Goal: Information Seeking & Learning: Learn about a topic

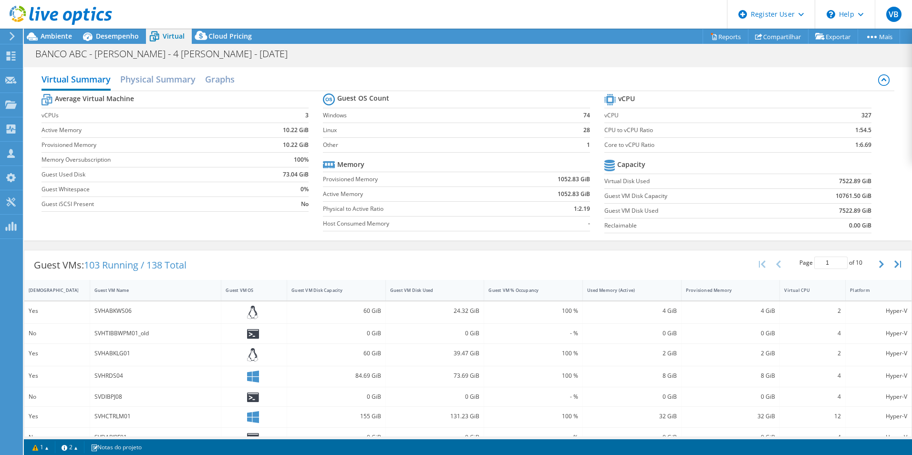
select select "USD"
click at [113, 31] on span "Desempenho" at bounding box center [117, 35] width 43 height 9
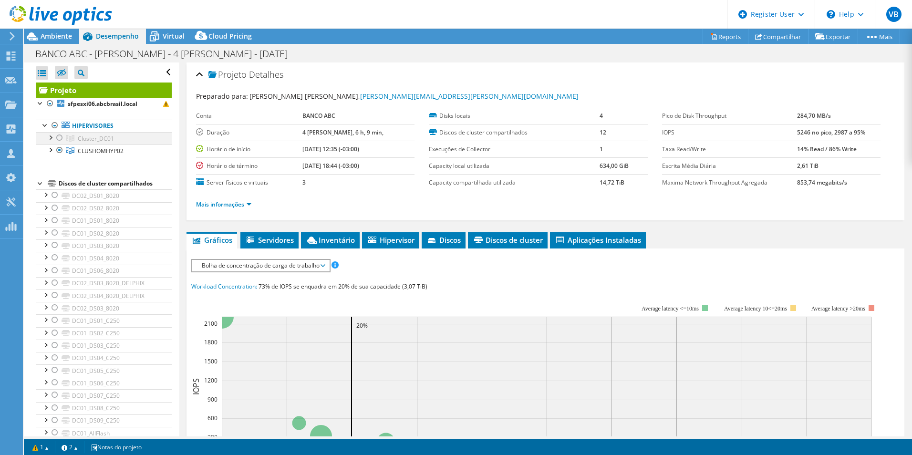
click at [52, 139] on div at bounding box center [50, 137] width 10 height 10
click at [114, 141] on link "Cluster_DC01" at bounding box center [104, 138] width 136 height 12
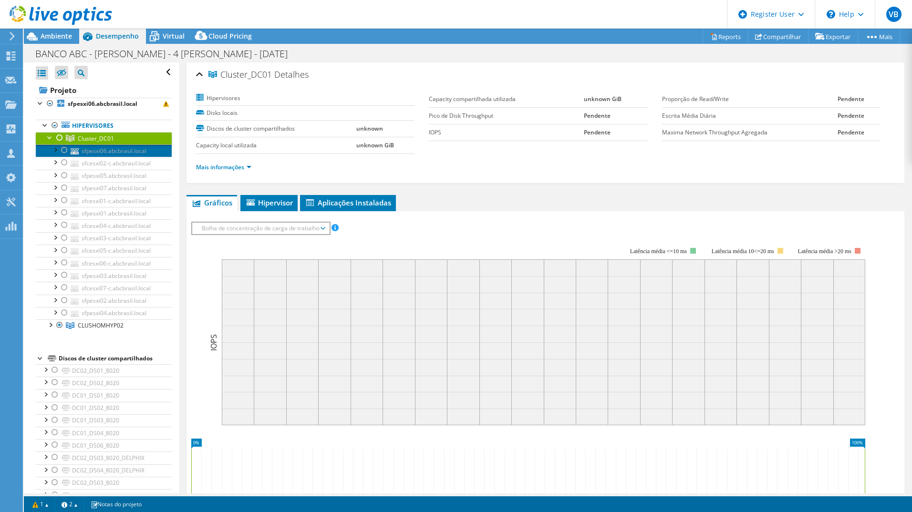
click at [111, 156] on link "sfpesxi06.abcbrasil.local" at bounding box center [104, 151] width 136 height 12
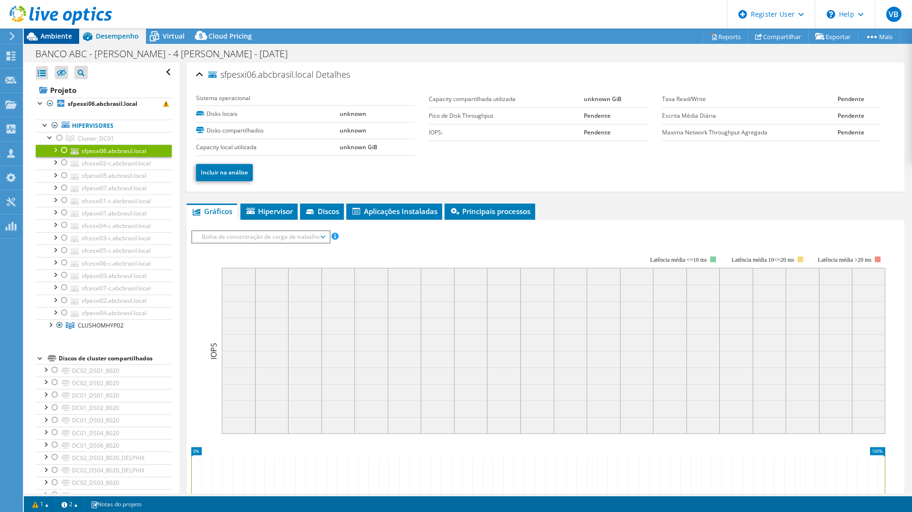
click at [62, 37] on span "Ambiente" at bounding box center [56, 35] width 31 height 9
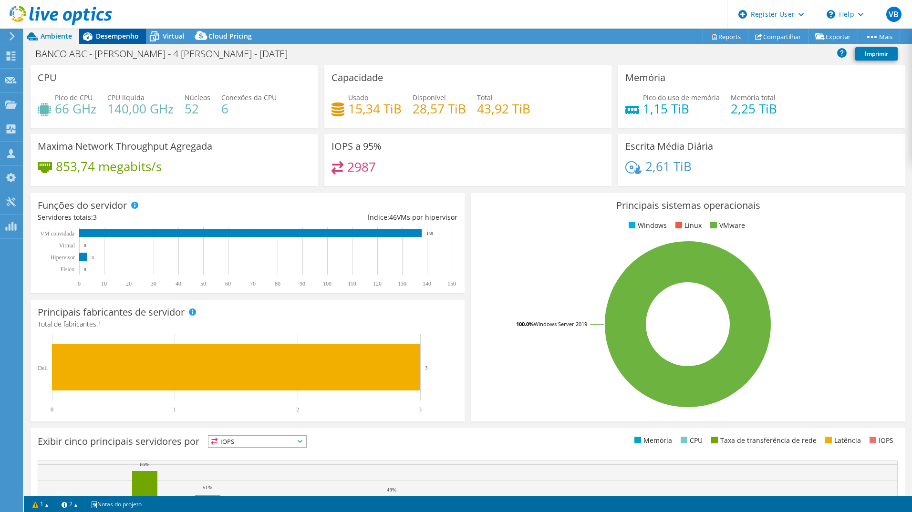
click at [128, 40] on span "Desempenho" at bounding box center [117, 35] width 43 height 9
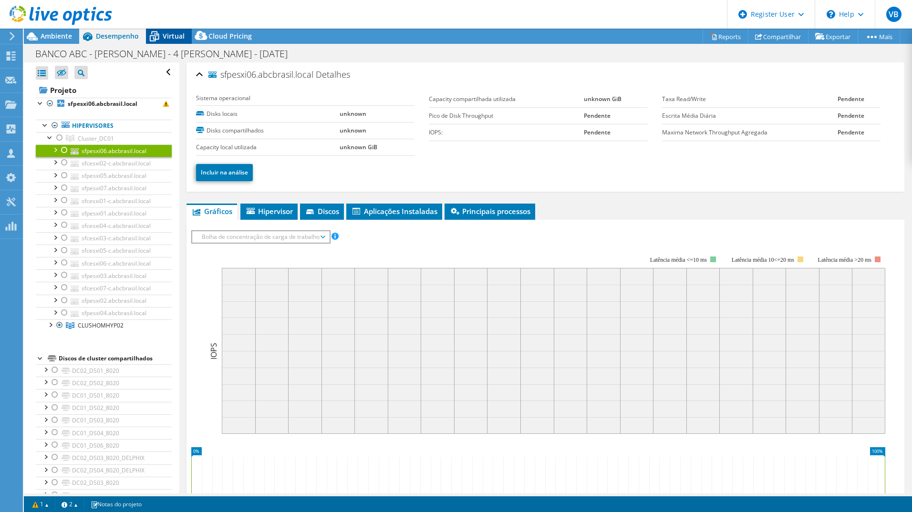
click at [156, 38] on icon at bounding box center [155, 37] width 10 height 8
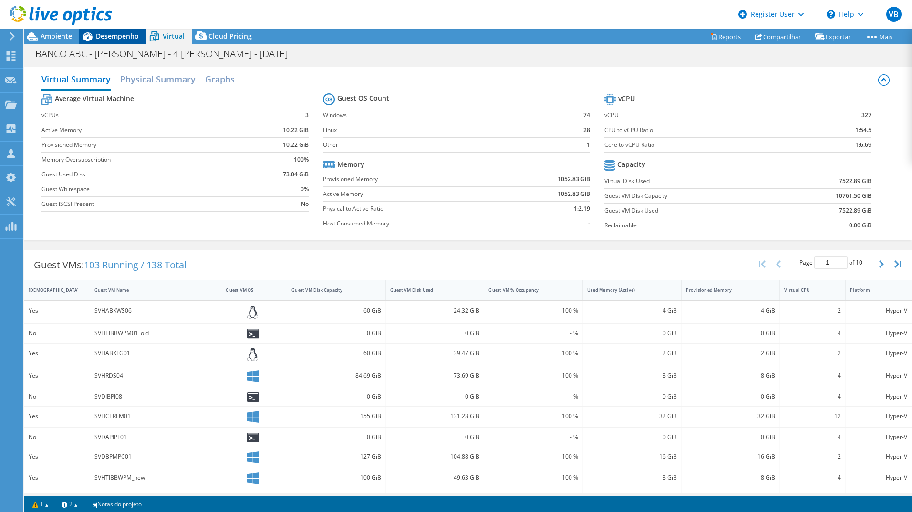
click at [130, 37] on span "Desempenho" at bounding box center [117, 35] width 43 height 9
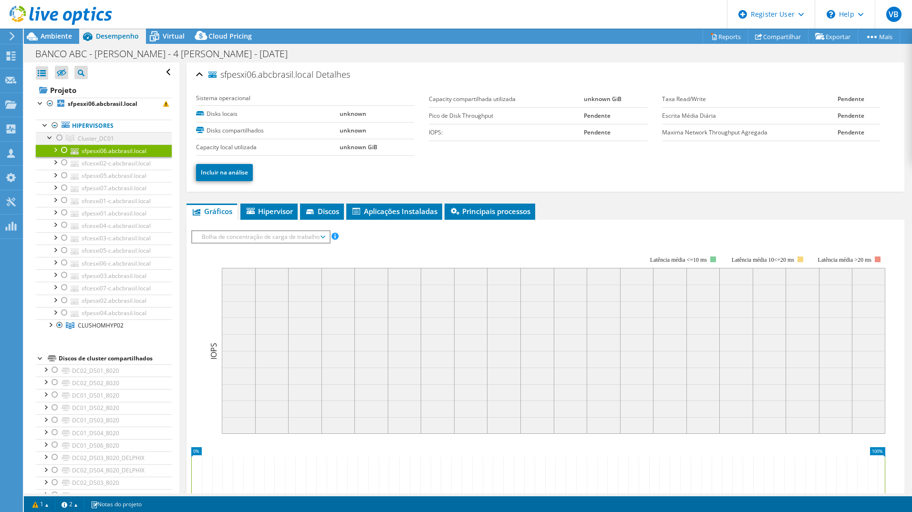
click at [58, 141] on div at bounding box center [60, 137] width 10 height 11
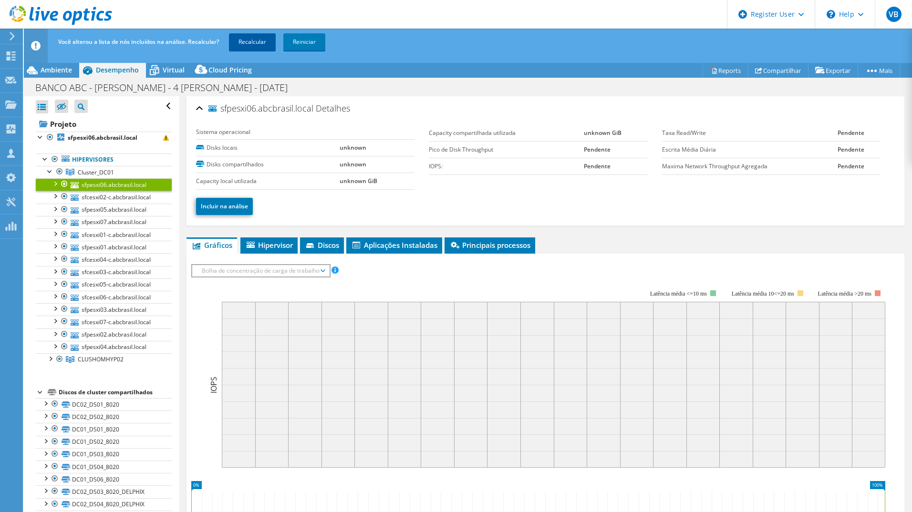
click at [251, 50] on link "Recalcular" at bounding box center [252, 41] width 47 height 17
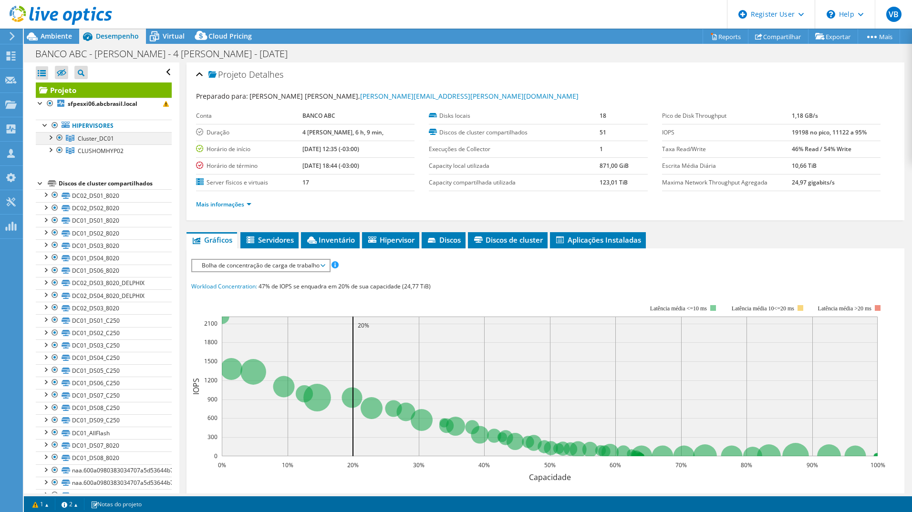
click at [51, 139] on div at bounding box center [50, 137] width 10 height 10
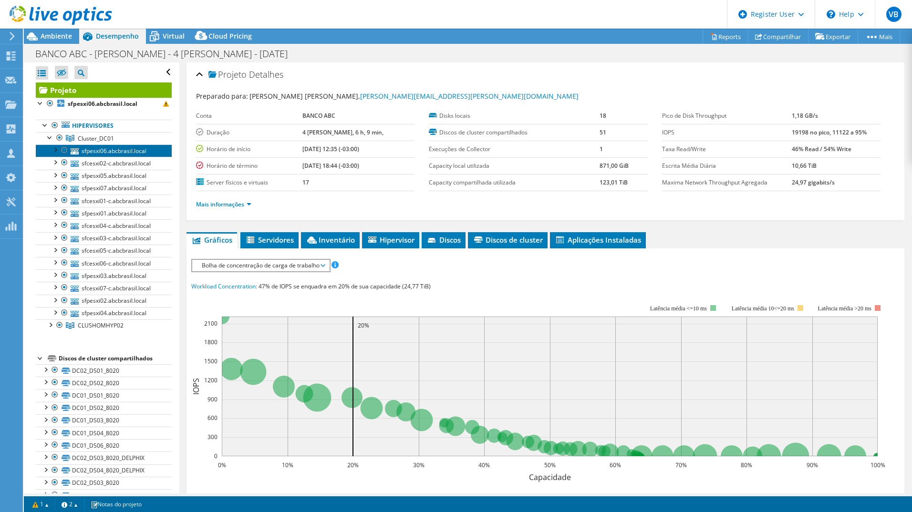
click at [118, 150] on link "sfpesxi06.abcbrasil.local" at bounding box center [104, 151] width 136 height 12
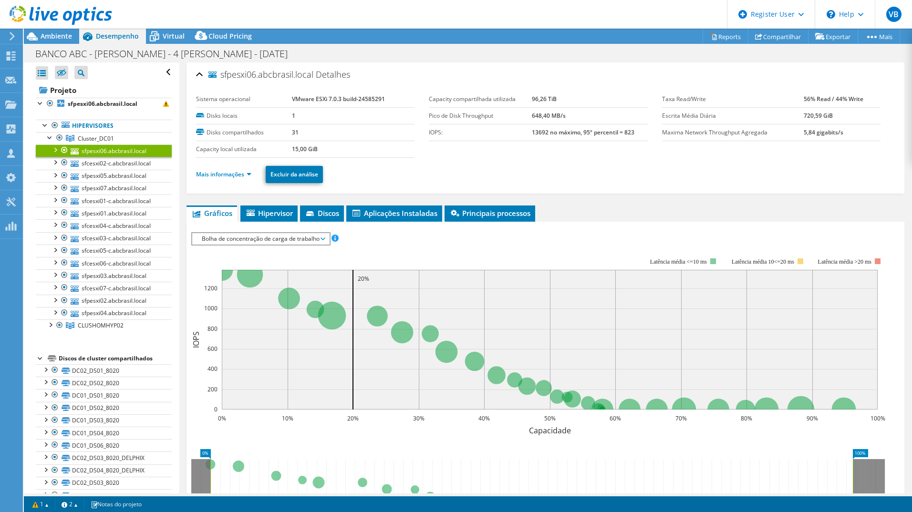
click at [234, 179] on li "Mais informações" at bounding box center [226, 174] width 61 height 10
click at [242, 178] on link "Mais informações" at bounding box center [223, 174] width 55 height 8
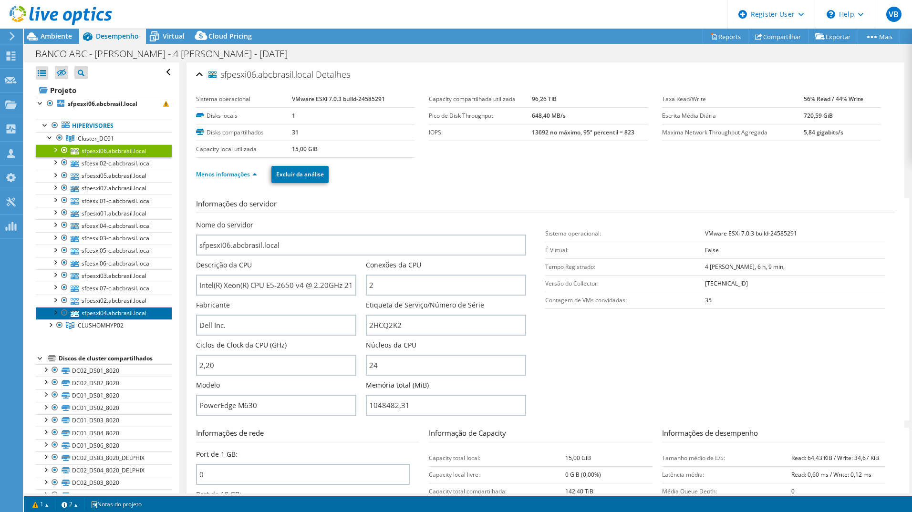
click at [104, 314] on link "sfpesxi04.abcbrasil.local" at bounding box center [104, 313] width 136 height 12
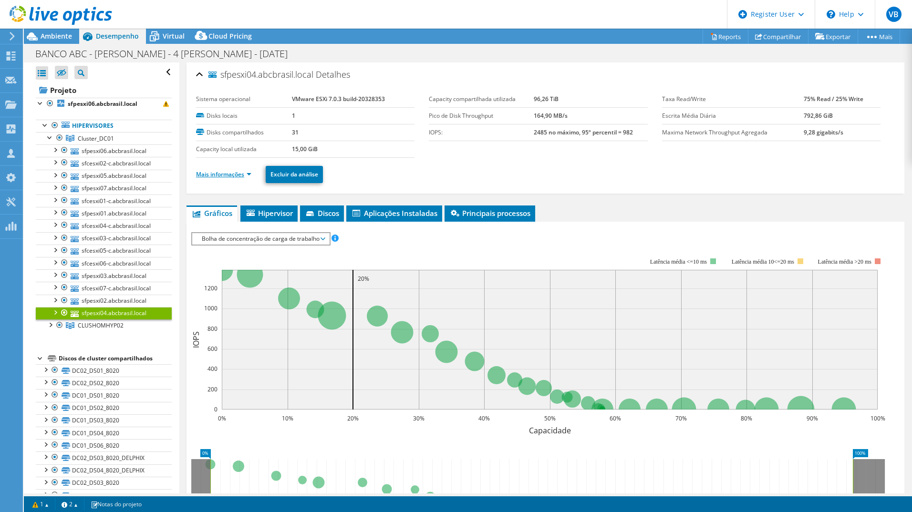
click at [240, 173] on link "Mais informações" at bounding box center [223, 174] width 55 height 8
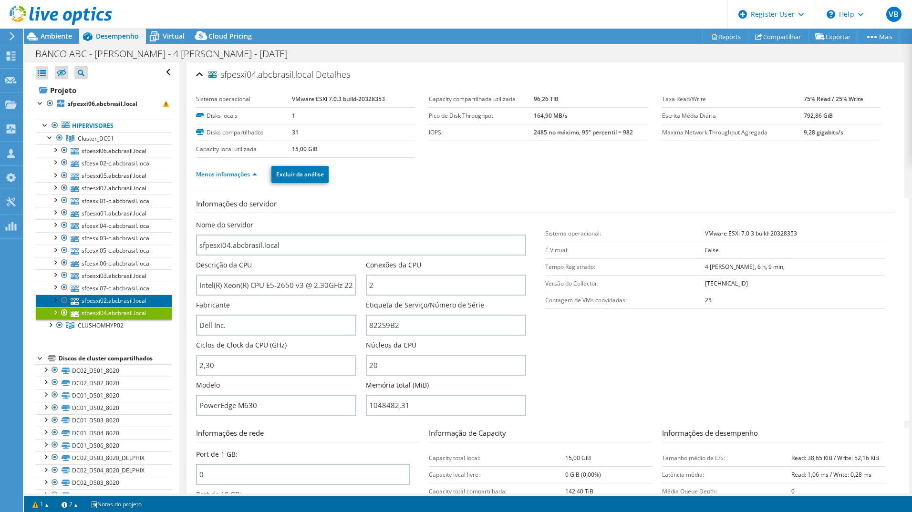
click at [97, 297] on link "sfpesxi02.abcbrasil.local" at bounding box center [104, 301] width 136 height 12
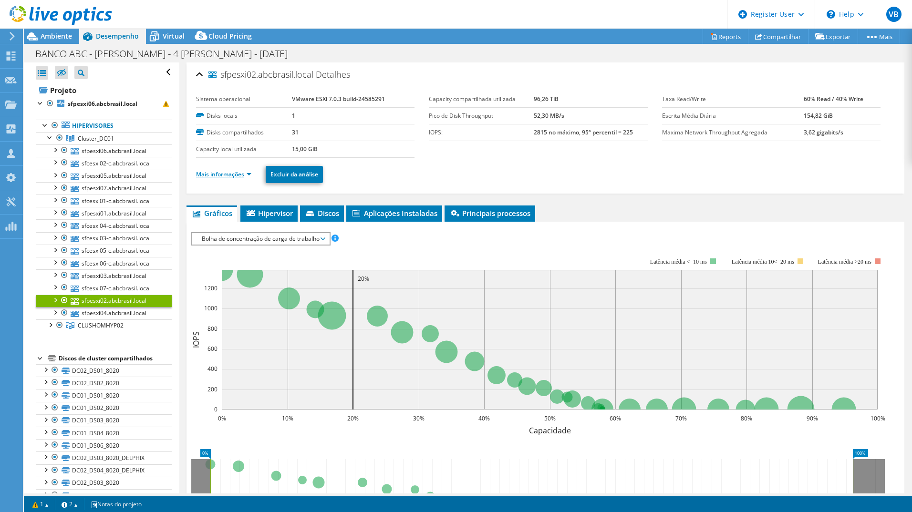
click at [236, 175] on link "Mais informações" at bounding box center [223, 174] width 55 height 8
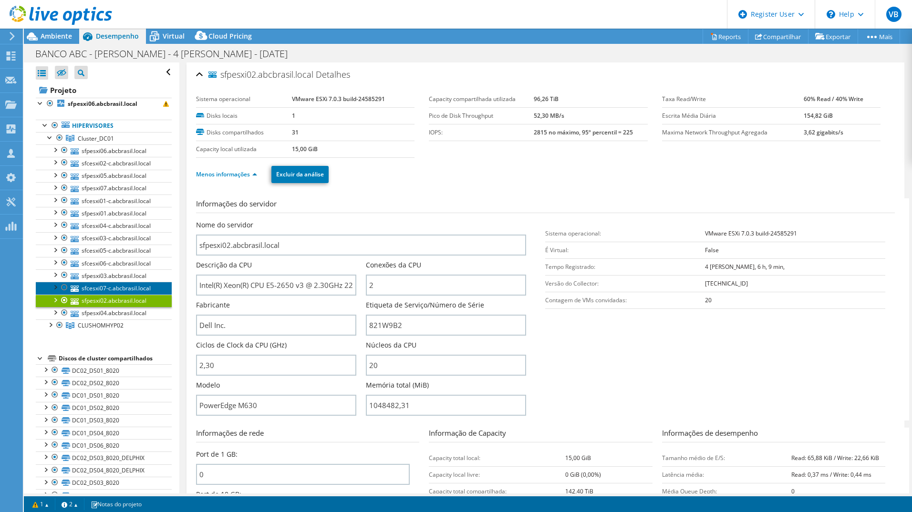
click at [135, 288] on link "sfcesxi07-c.abcbrasil.local" at bounding box center [104, 288] width 136 height 12
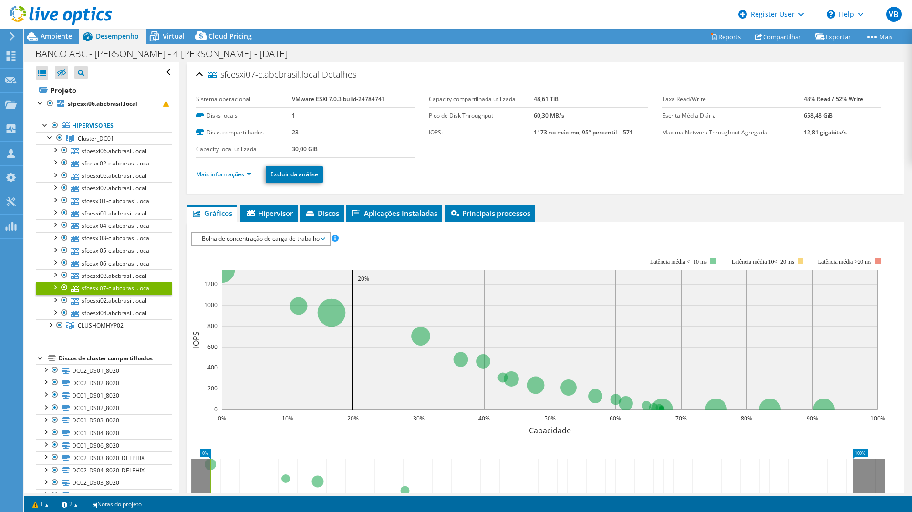
click at [244, 173] on link "Mais informações" at bounding box center [223, 174] width 55 height 8
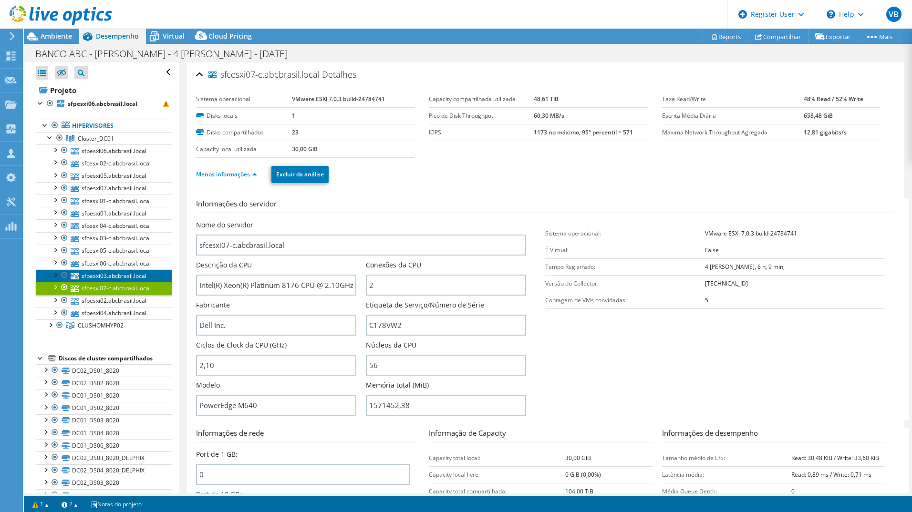
click at [128, 275] on link "sfpesxi03.abcbrasil.local" at bounding box center [104, 276] width 136 height 12
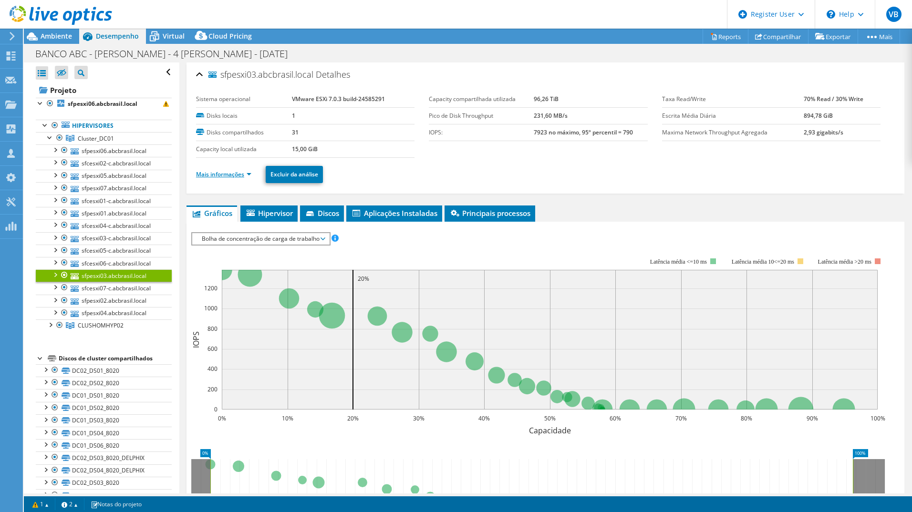
click at [242, 175] on link "Mais informações" at bounding box center [223, 174] width 55 height 8
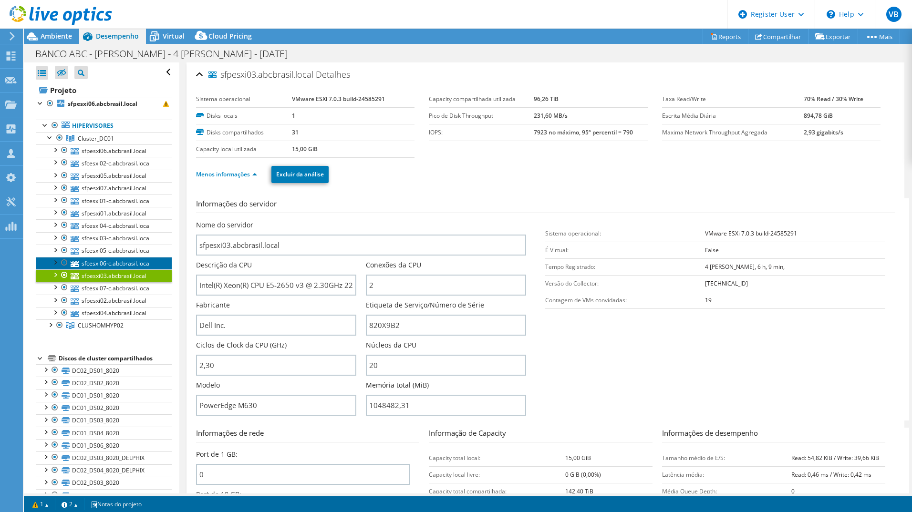
click at [127, 261] on link "sfcesxi06-c.abcbrasil.local" at bounding box center [104, 263] width 136 height 12
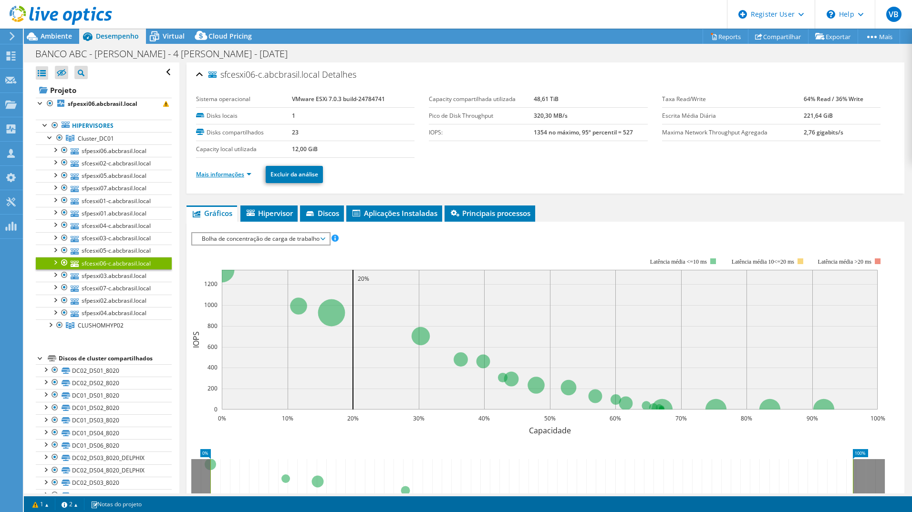
click at [228, 175] on link "Mais informações" at bounding box center [223, 174] width 55 height 8
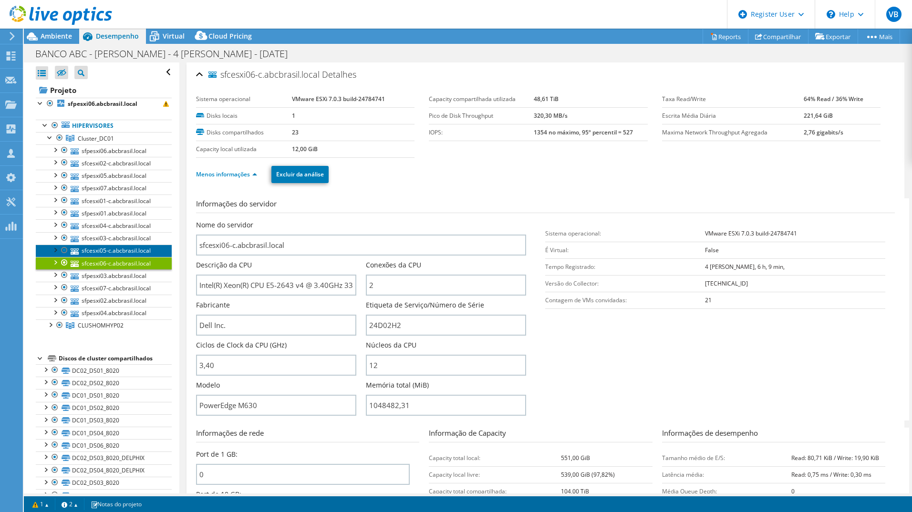
click at [91, 247] on link "sfcesxi05-c.abcbrasil.local" at bounding box center [104, 251] width 136 height 12
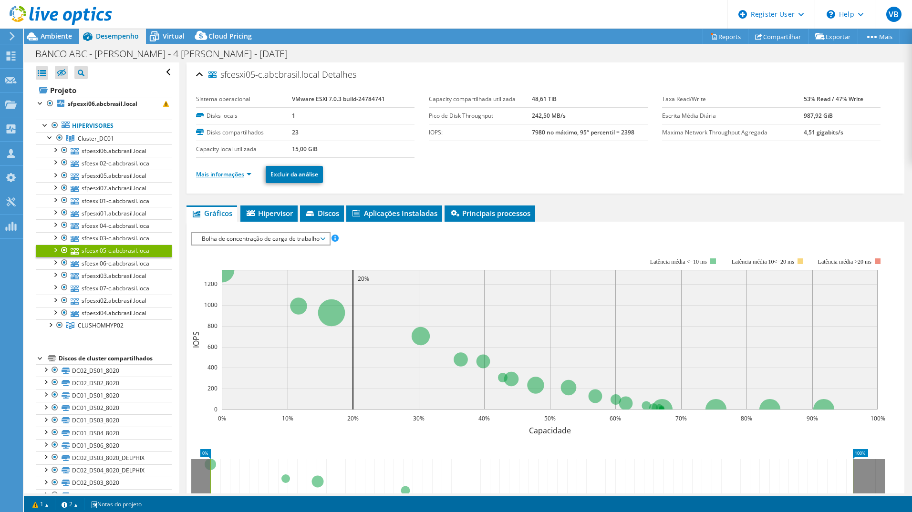
click at [228, 177] on link "Mais informações" at bounding box center [223, 174] width 55 height 8
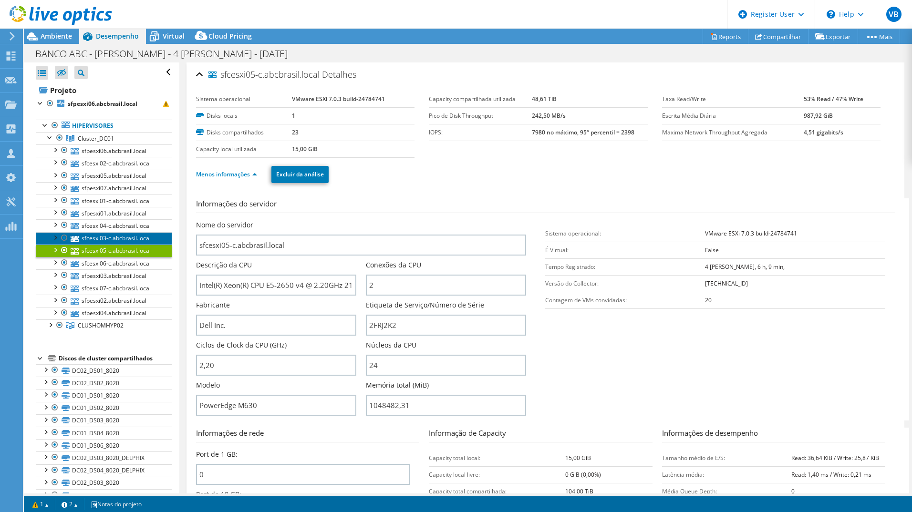
click at [111, 238] on link "sfcesxi03-c.abcbrasil.local" at bounding box center [104, 238] width 136 height 12
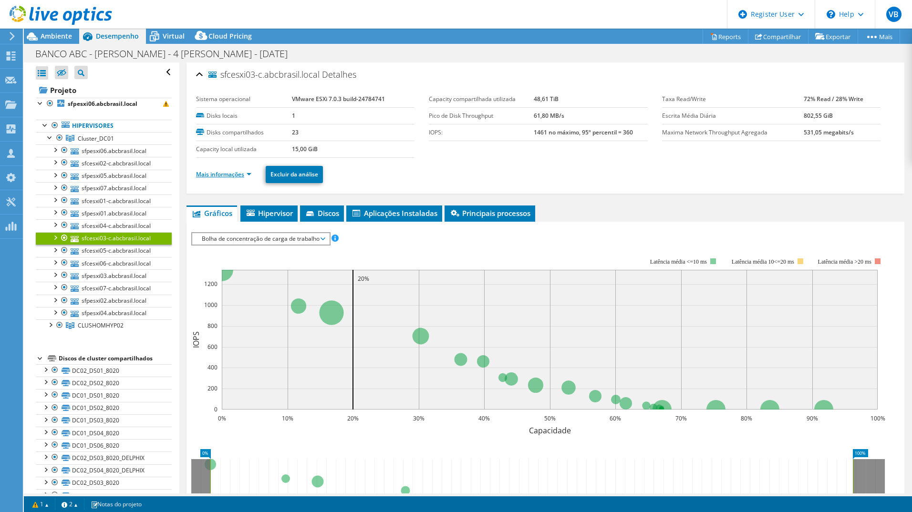
click at [228, 174] on link "Mais informações" at bounding box center [223, 174] width 55 height 8
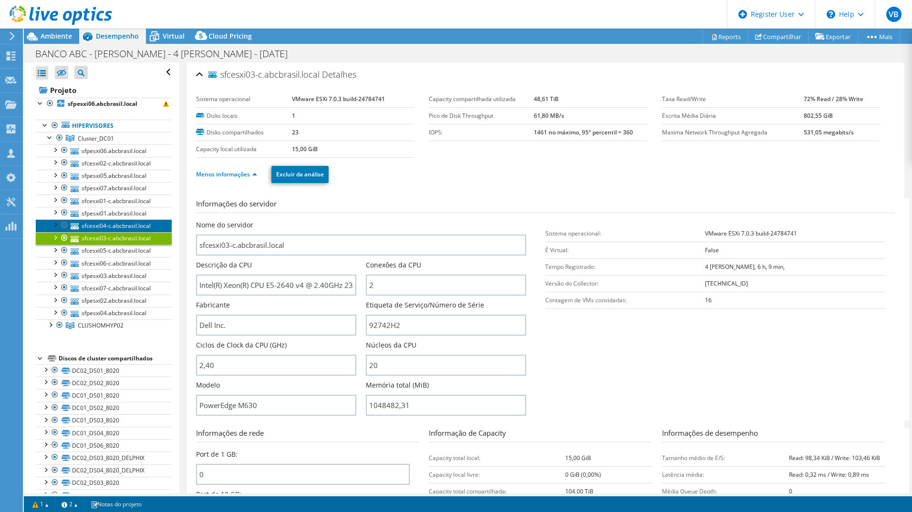
click at [127, 224] on link "sfcesxi04-c.abcbrasil.local" at bounding box center [104, 225] width 136 height 12
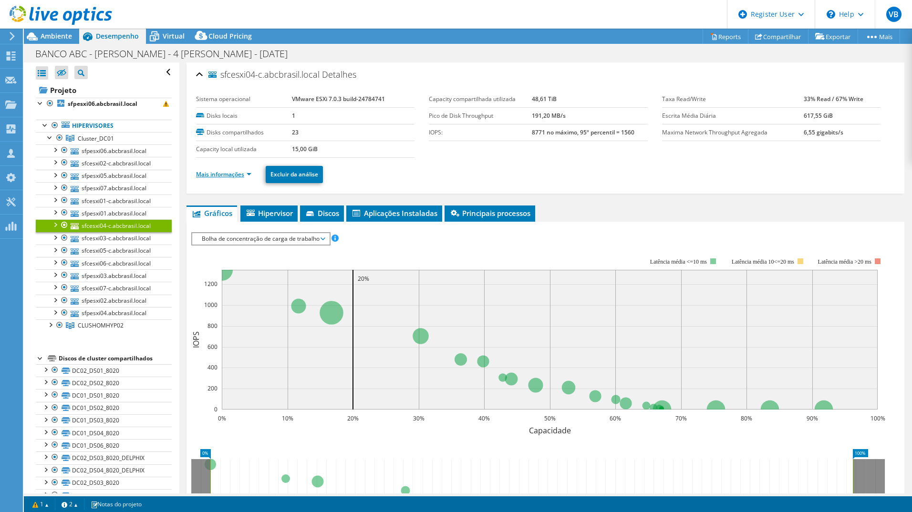
click at [228, 177] on link "Mais informações" at bounding box center [223, 174] width 55 height 8
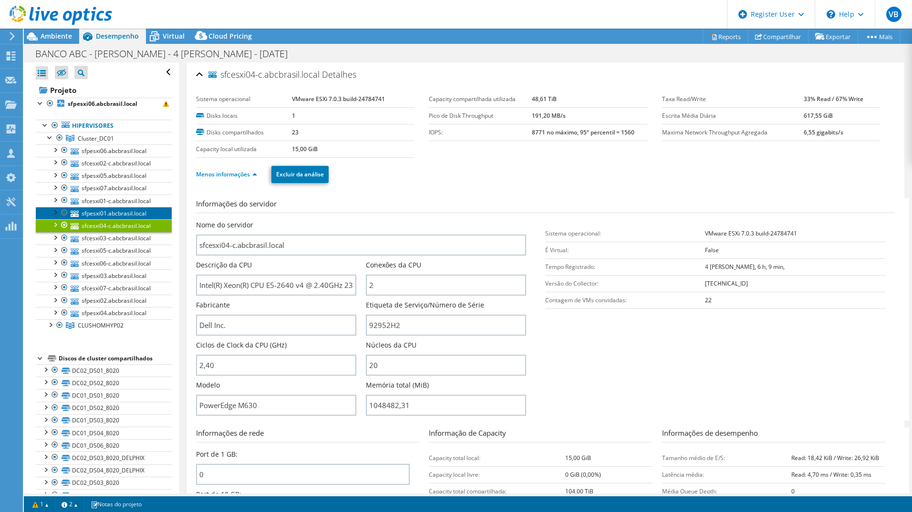
click at [132, 215] on link "sfpesxi01.abcbrasil.local" at bounding box center [104, 213] width 136 height 12
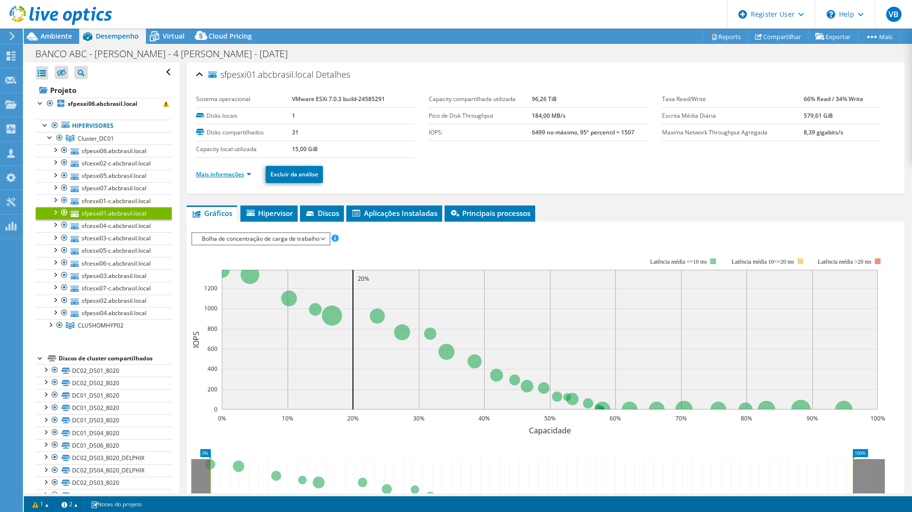
click at [229, 177] on link "Mais informações" at bounding box center [223, 174] width 55 height 8
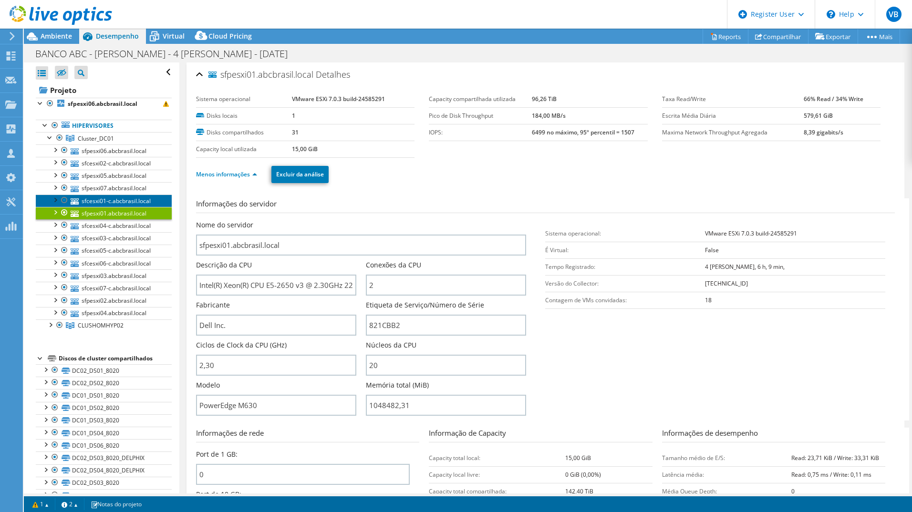
click at [116, 196] on link "sfcesxi01-c.abcbrasil.local" at bounding box center [104, 201] width 136 height 12
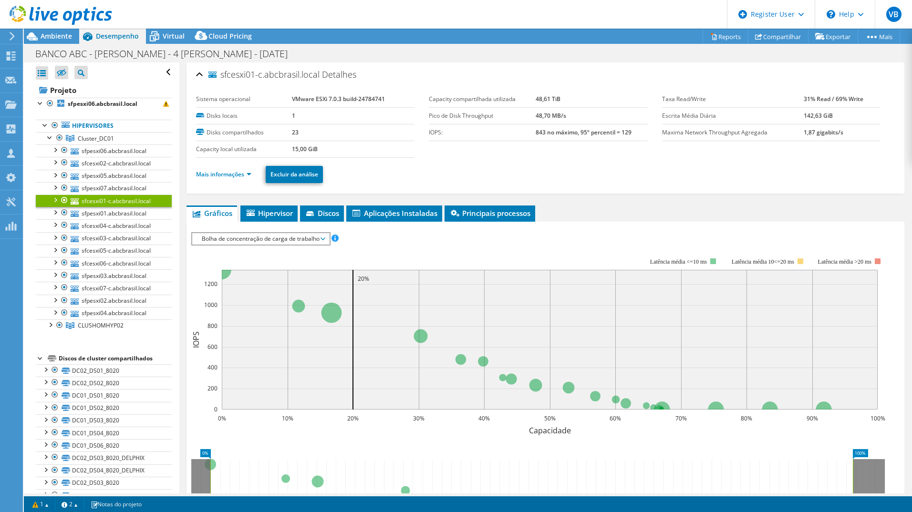
click at [215, 168] on ul "Mais informações Excluir da análise" at bounding box center [545, 174] width 699 height 20
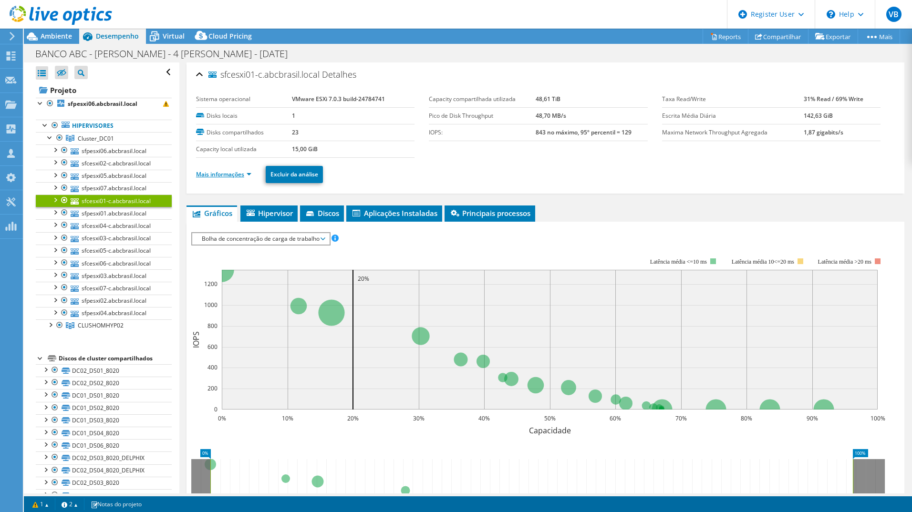
click at [218, 173] on link "Mais informações" at bounding box center [223, 174] width 55 height 8
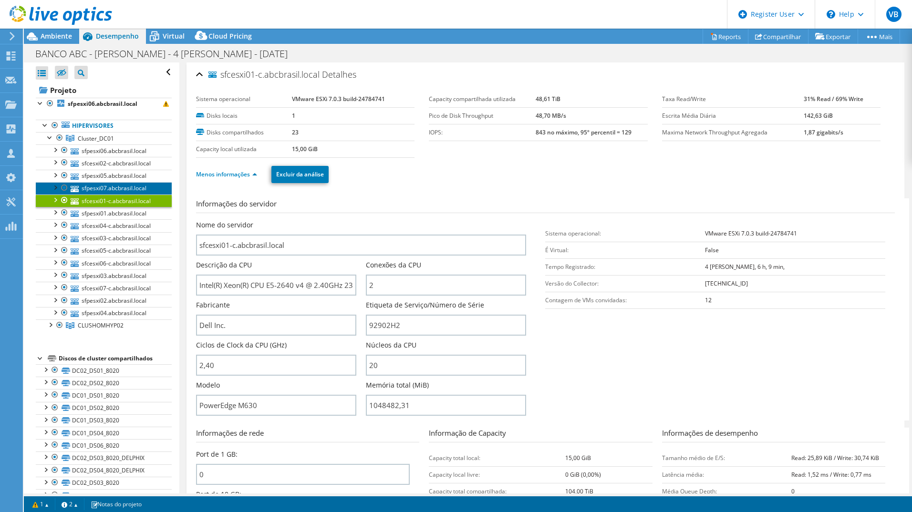
click at [132, 186] on link "sfpesxi07.abcbrasil.local" at bounding box center [104, 188] width 136 height 12
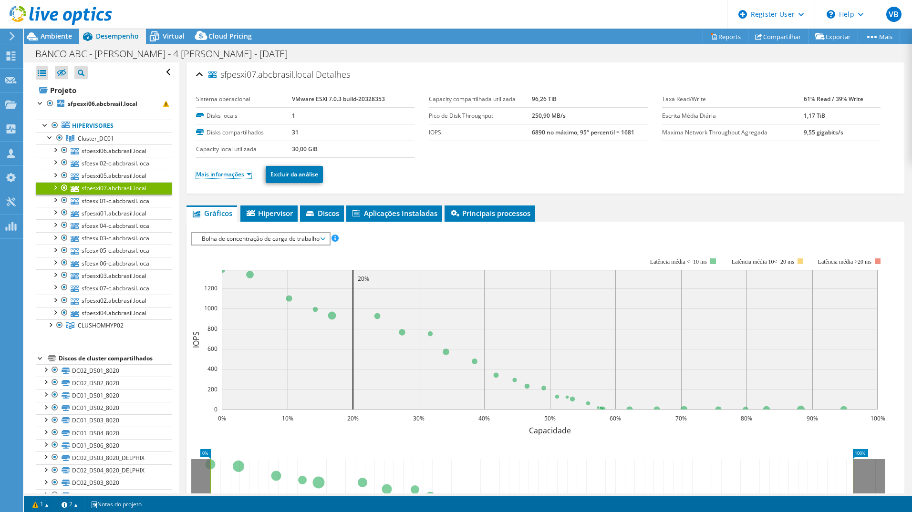
click at [247, 176] on link "Mais informações" at bounding box center [223, 174] width 55 height 8
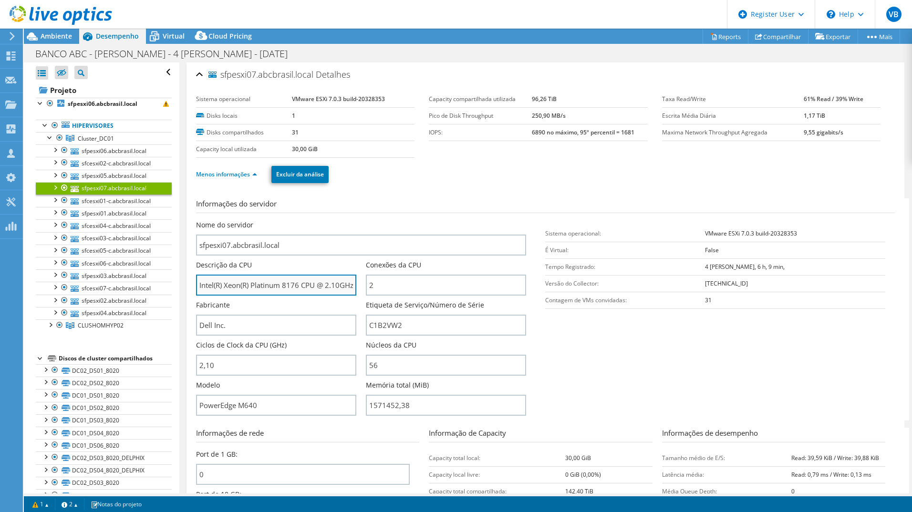
drag, startPoint x: 252, startPoint y: 286, endPoint x: 300, endPoint y: 290, distance: 47.4
click at [300, 290] on input "Intel(R) Xeon(R) Platinum 8176 CPU @ 2.10GHz 210 GHz" at bounding box center [276, 285] width 160 height 21
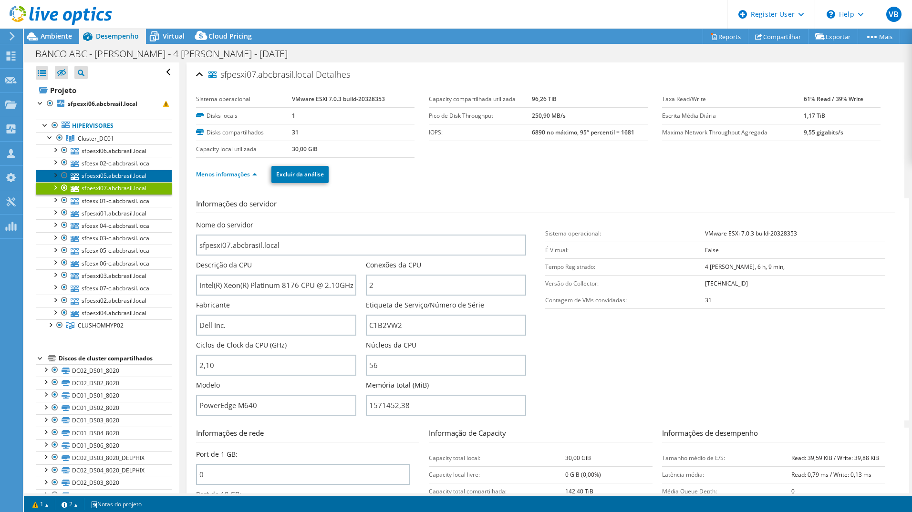
click at [116, 174] on link "sfpesxi05.abcbrasil.local" at bounding box center [104, 176] width 136 height 12
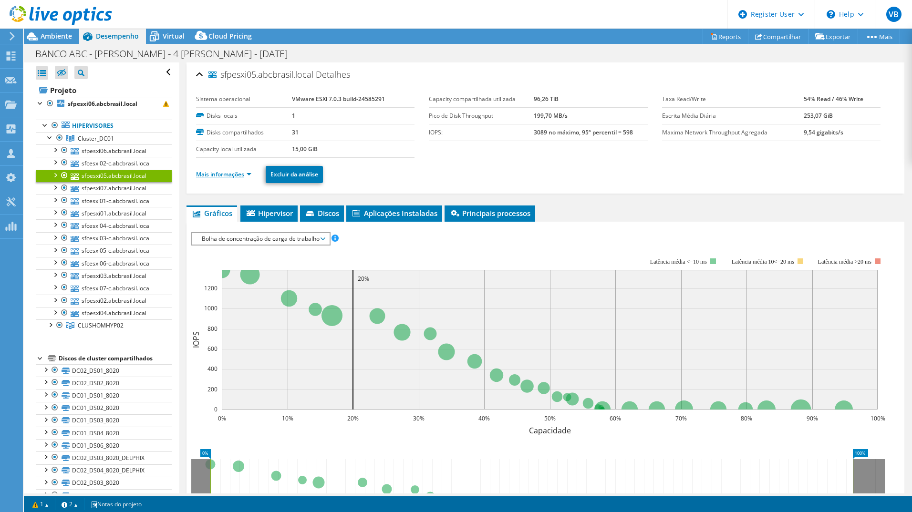
click at [235, 175] on link "Mais informações" at bounding box center [223, 174] width 55 height 8
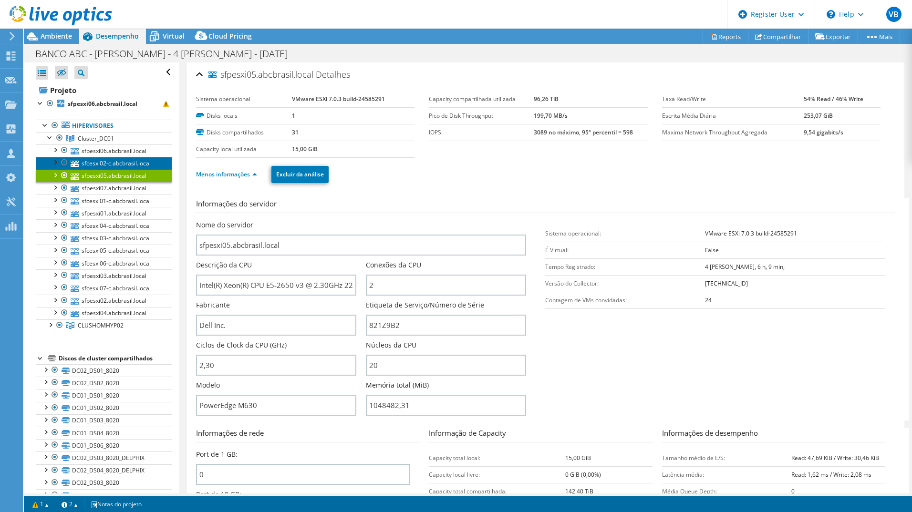
click at [121, 165] on link "sfcesxi02-c.abcbrasil.local" at bounding box center [104, 163] width 136 height 12
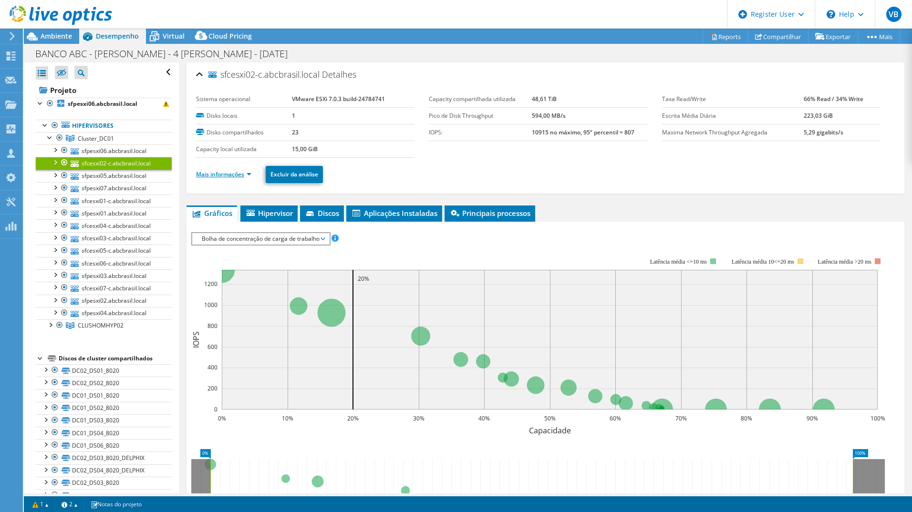
click at [251, 175] on link "Mais informações" at bounding box center [223, 174] width 55 height 8
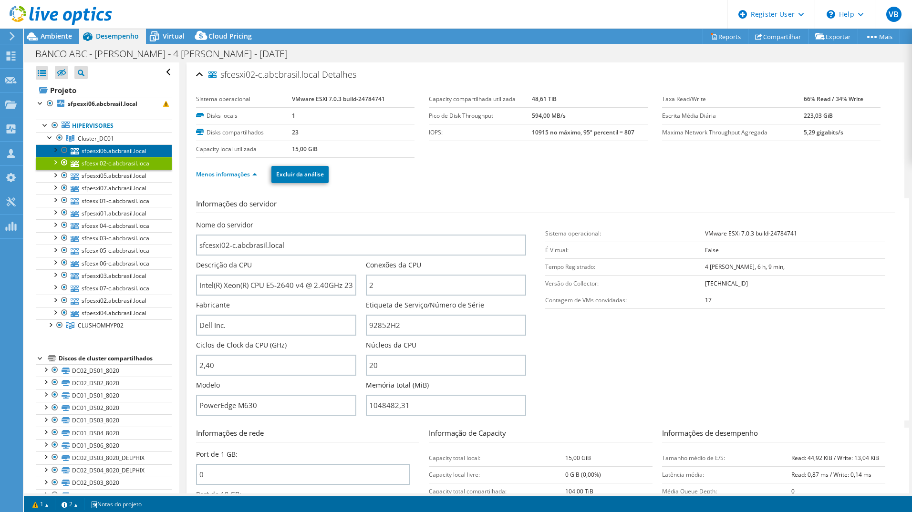
click at [119, 149] on link "sfpesxi06.abcbrasil.local" at bounding box center [104, 151] width 136 height 12
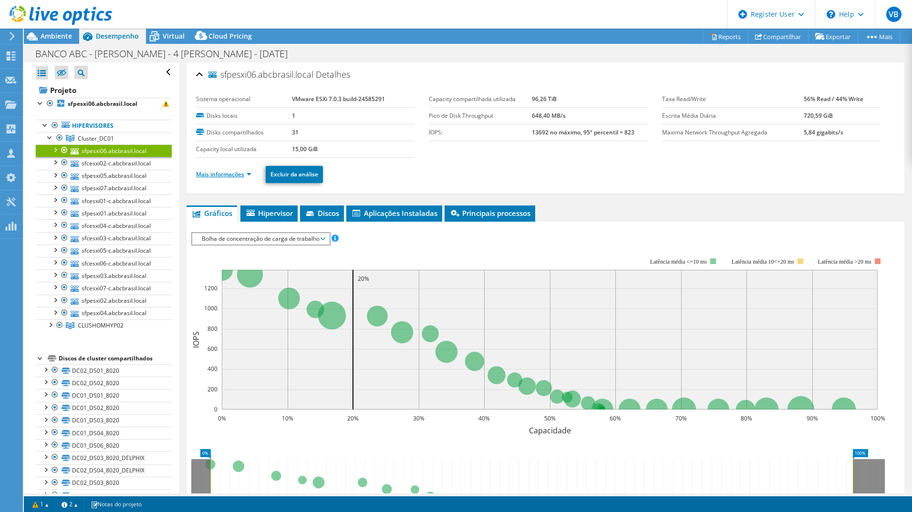
click at [221, 175] on link "Mais informações" at bounding box center [223, 174] width 55 height 8
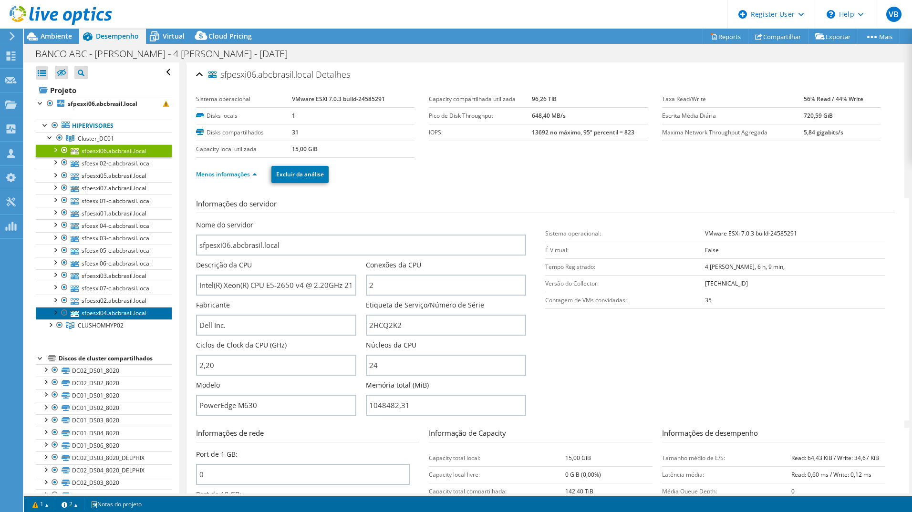
click at [106, 313] on link "sfpesxi04.abcbrasil.local" at bounding box center [104, 313] width 136 height 12
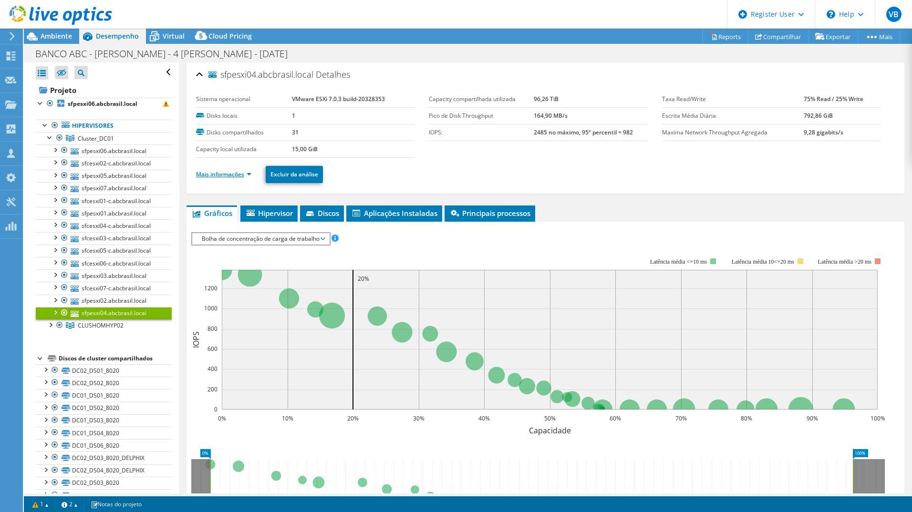
click at [239, 171] on link "Mais informações" at bounding box center [223, 174] width 55 height 8
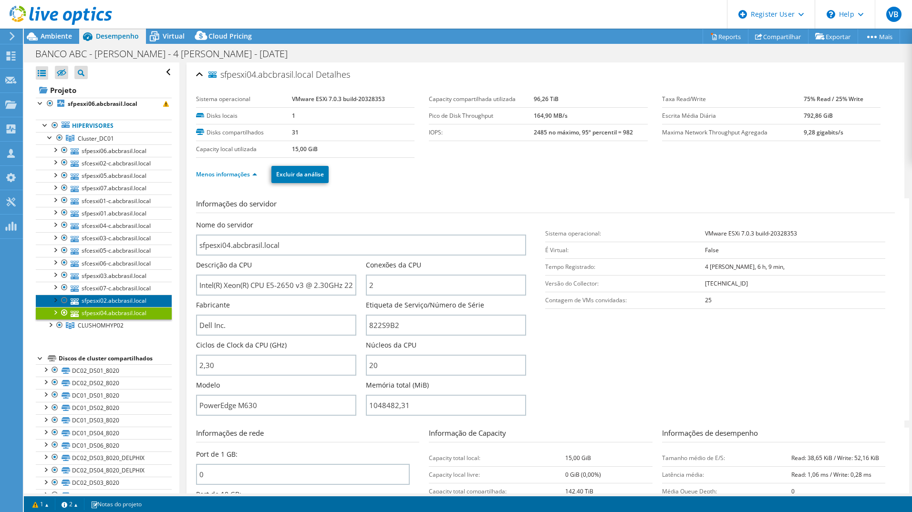
click at [117, 302] on link "sfpesxi02.abcbrasil.local" at bounding box center [104, 301] width 136 height 12
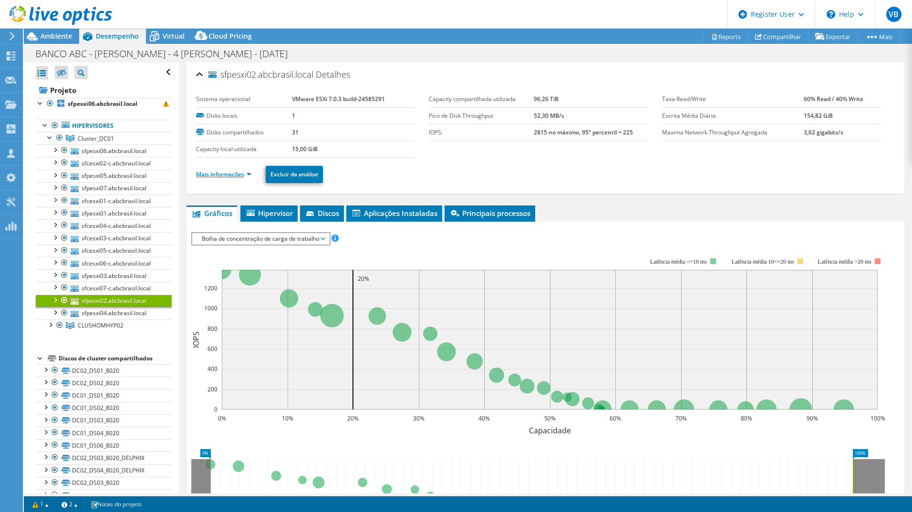
click at [234, 176] on link "Mais informações" at bounding box center [223, 174] width 55 height 8
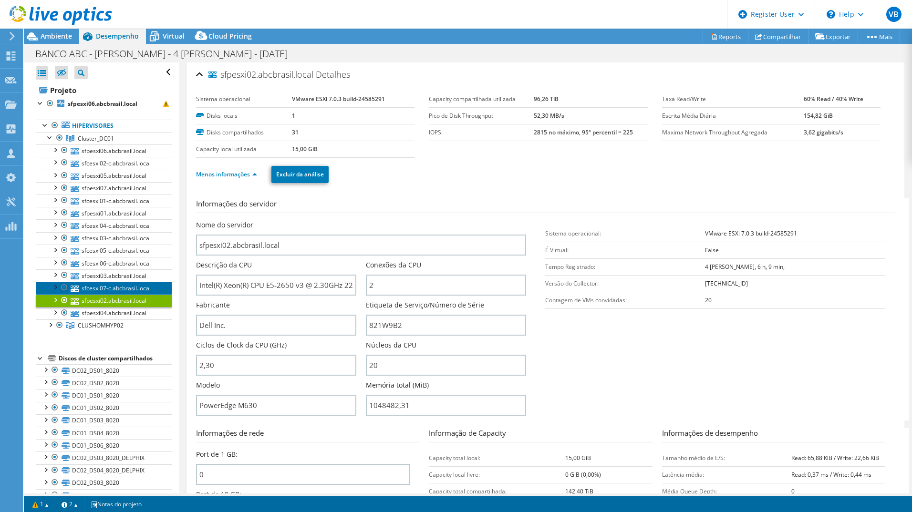
click at [126, 288] on link "sfcesxi07-c.abcbrasil.local" at bounding box center [104, 288] width 136 height 12
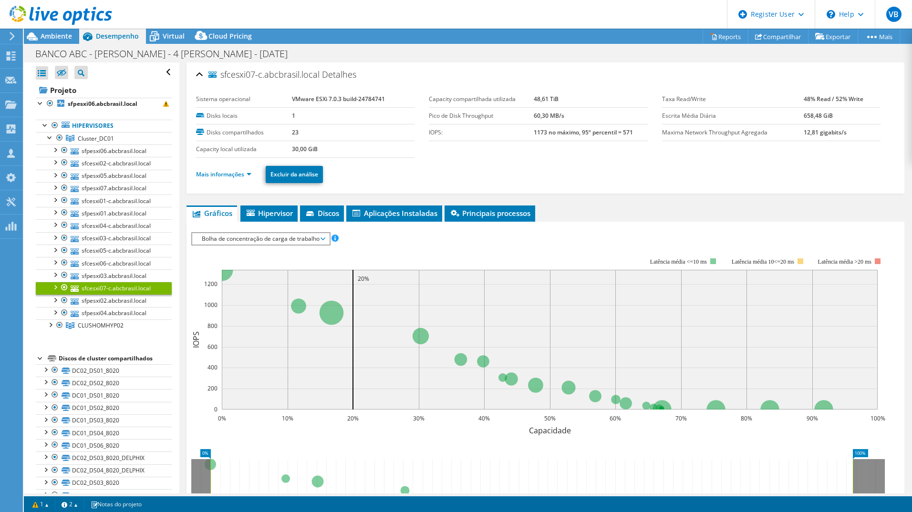
click at [226, 159] on div "Mais informações Excluir da análise" at bounding box center [545, 174] width 699 height 33
click at [229, 171] on link "Mais informações" at bounding box center [223, 174] width 55 height 8
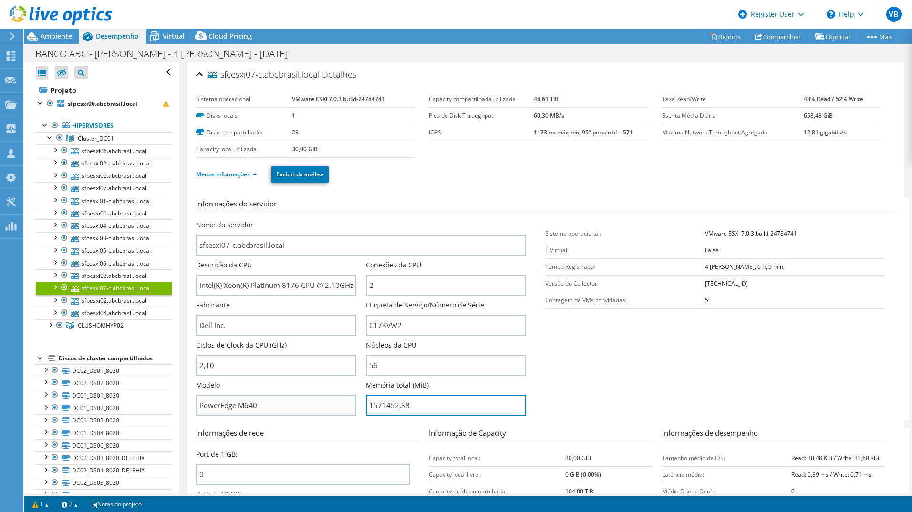
drag, startPoint x: 418, startPoint y: 411, endPoint x: 327, endPoint y: 399, distance: 91.9
click at [327, 220] on div "Nome do servidor sfcesxi07-c.abcbrasil.local Descrição da CPU Intel(R) Xeon(R) …" at bounding box center [366, 220] width 340 height 0
type input "157145238"
drag, startPoint x: 438, startPoint y: 404, endPoint x: 298, endPoint y: 392, distance: 140.3
click at [298, 220] on div "Nome do servidor sfcesxi07-c.abcbrasil.local Descrição da CPU Intel(R) Xeon(R) …" at bounding box center [366, 220] width 340 height 0
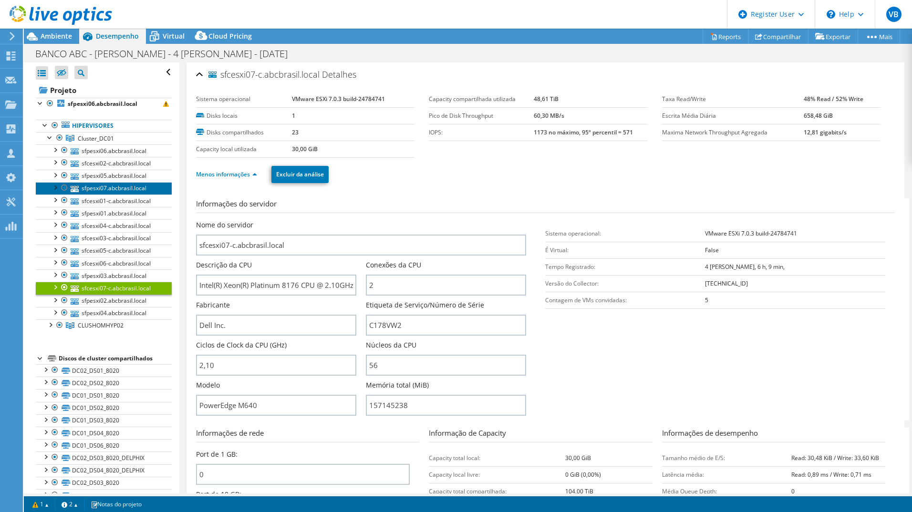
click at [123, 192] on link "sfpesxi07.abcbrasil.local" at bounding box center [104, 188] width 136 height 12
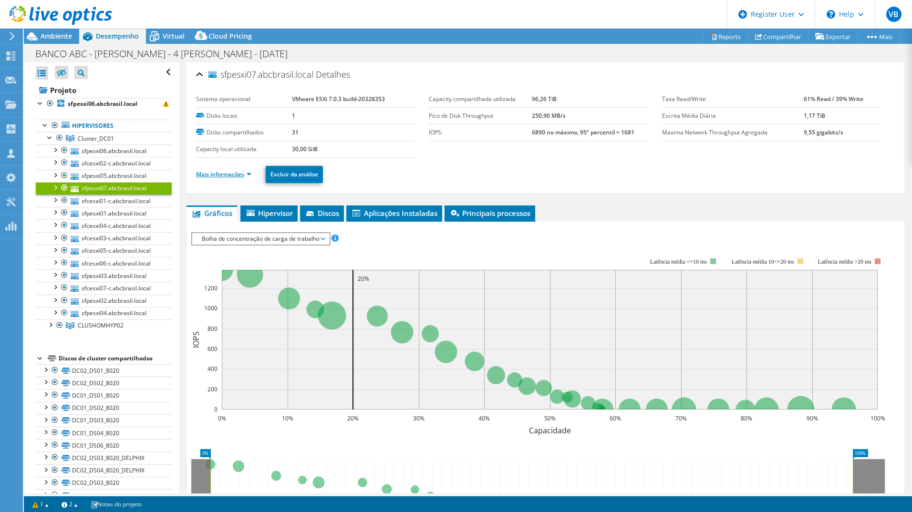
click at [244, 174] on link "Mais informações" at bounding box center [223, 174] width 55 height 8
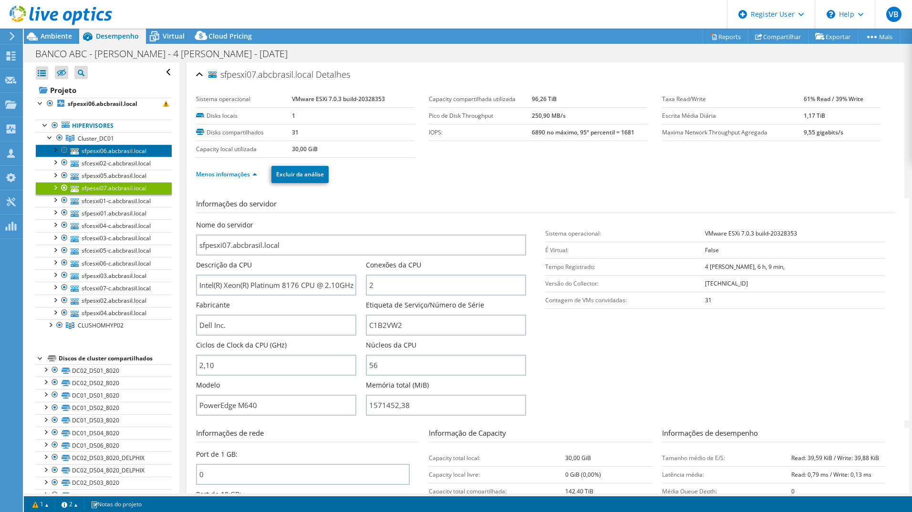
click at [147, 156] on link "sfpesxi06.abcbrasil.local" at bounding box center [104, 151] width 136 height 12
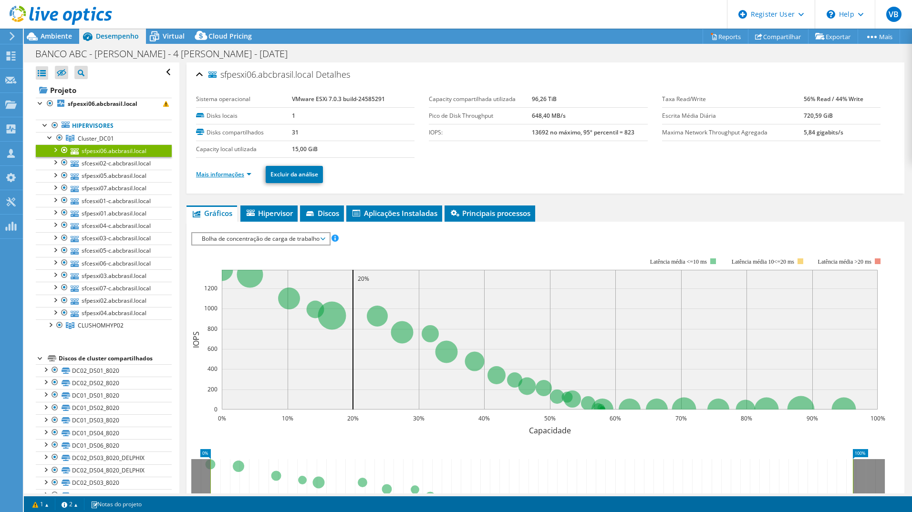
click at [250, 178] on li "Mais informações" at bounding box center [226, 174] width 61 height 10
click at [250, 178] on link "Mais informações" at bounding box center [223, 174] width 55 height 8
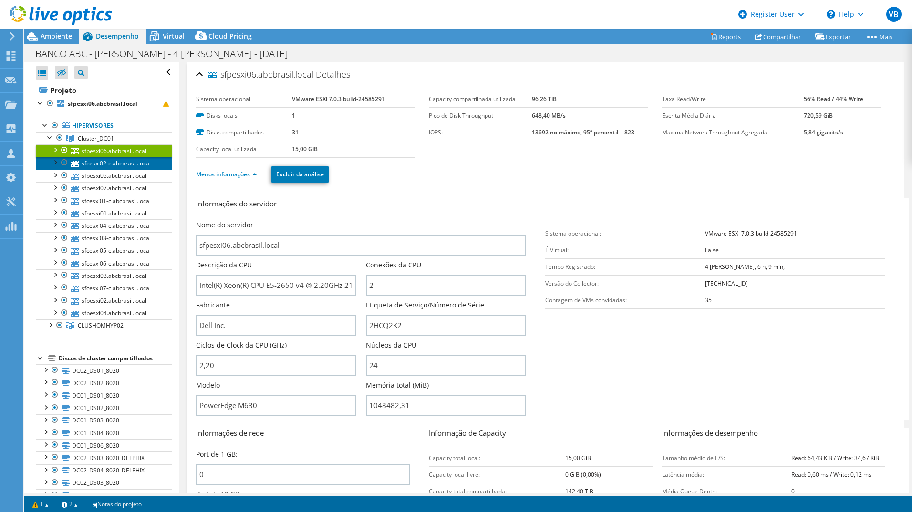
click at [133, 167] on link "sfcesxi02-c.abcbrasil.local" at bounding box center [104, 163] width 136 height 12
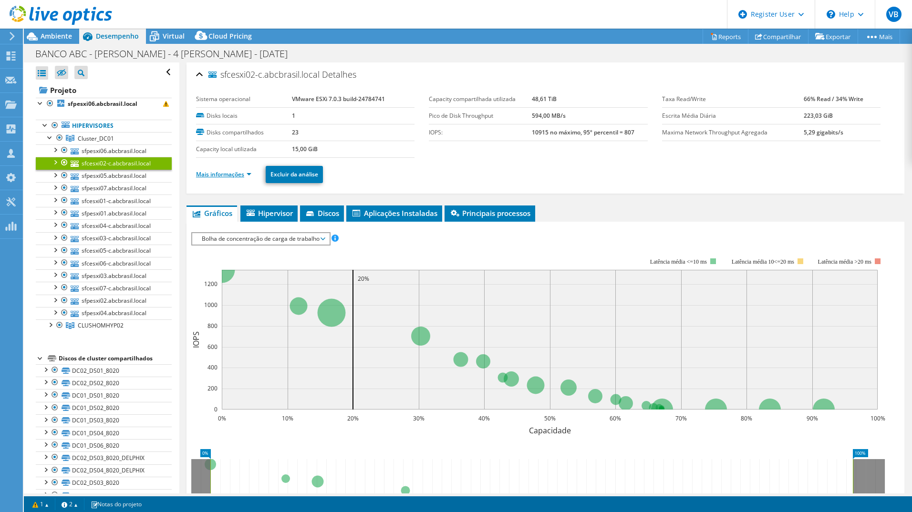
click at [233, 172] on link "Mais informações" at bounding box center [223, 174] width 55 height 8
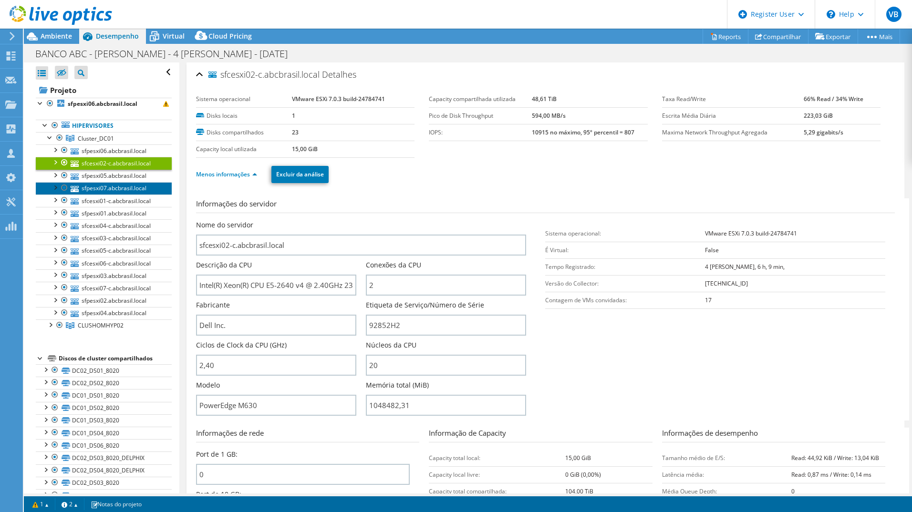
click at [132, 182] on link "sfpesxi07.abcbrasil.local" at bounding box center [104, 188] width 136 height 12
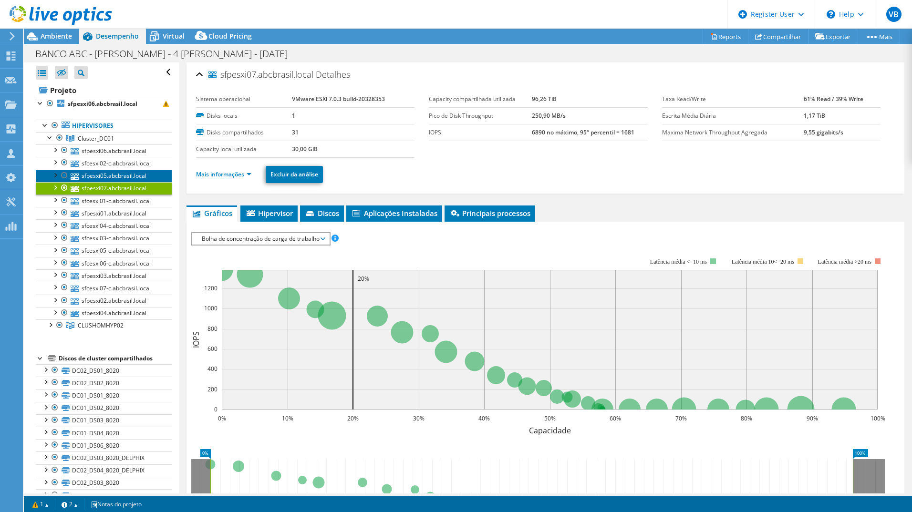
click at [155, 171] on link "sfpesxi05.abcbrasil.local" at bounding box center [104, 176] width 136 height 12
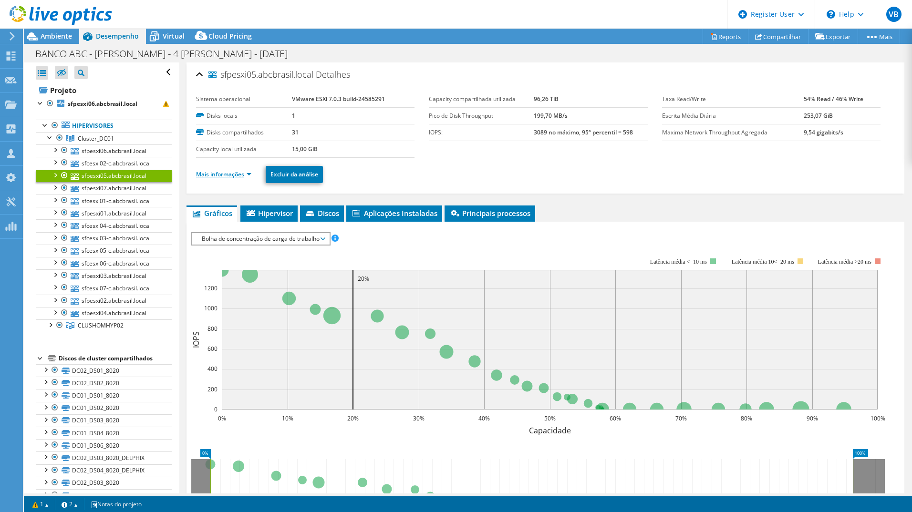
click at [225, 172] on link "Mais informações" at bounding box center [223, 174] width 55 height 8
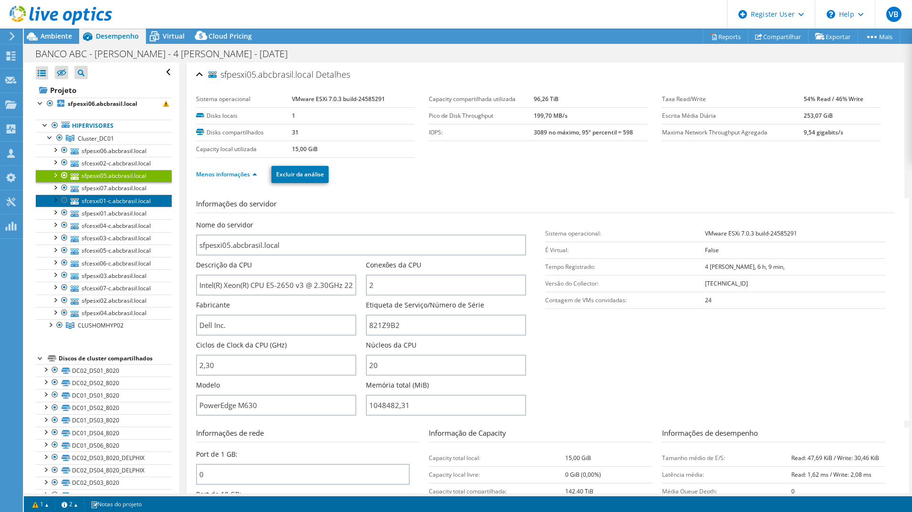
click at [134, 204] on link "sfcesxi01-c.abcbrasil.local" at bounding box center [104, 201] width 136 height 12
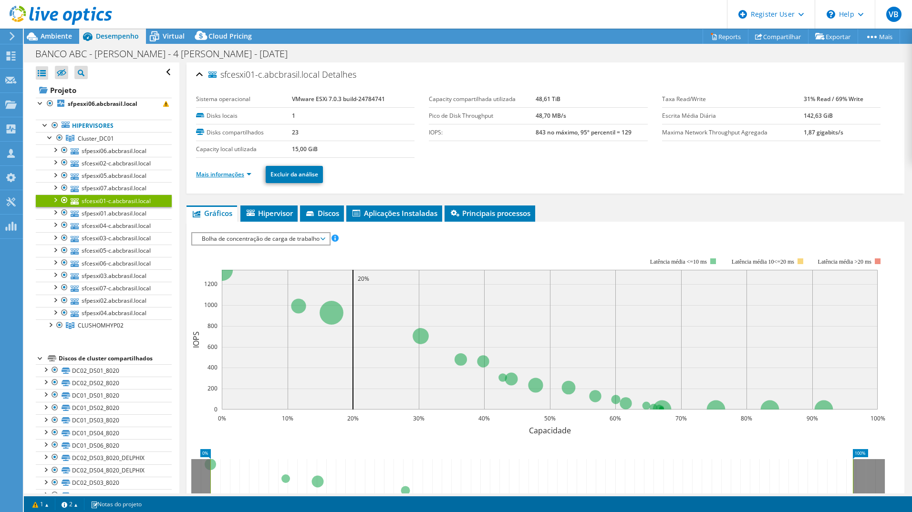
click at [229, 177] on link "Mais informações" at bounding box center [223, 174] width 55 height 8
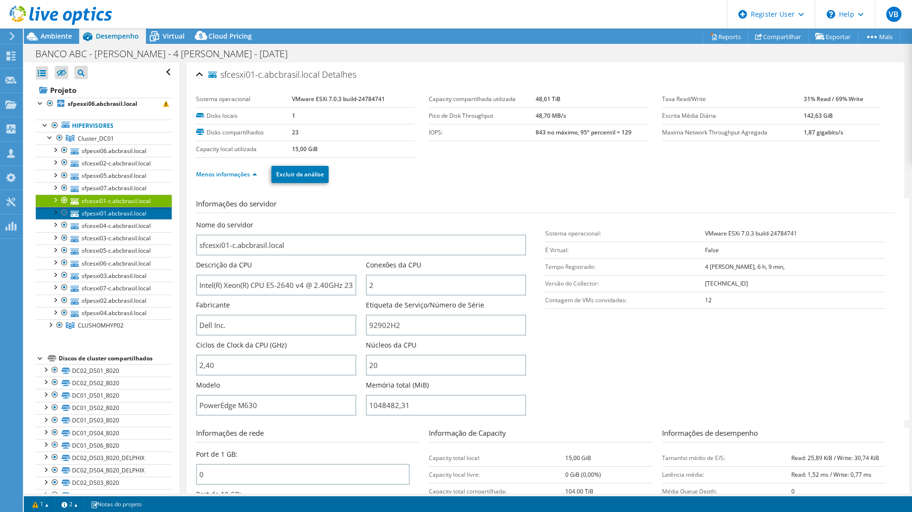
click at [132, 218] on link "sfpesxi01.abcbrasil.local" at bounding box center [104, 213] width 136 height 12
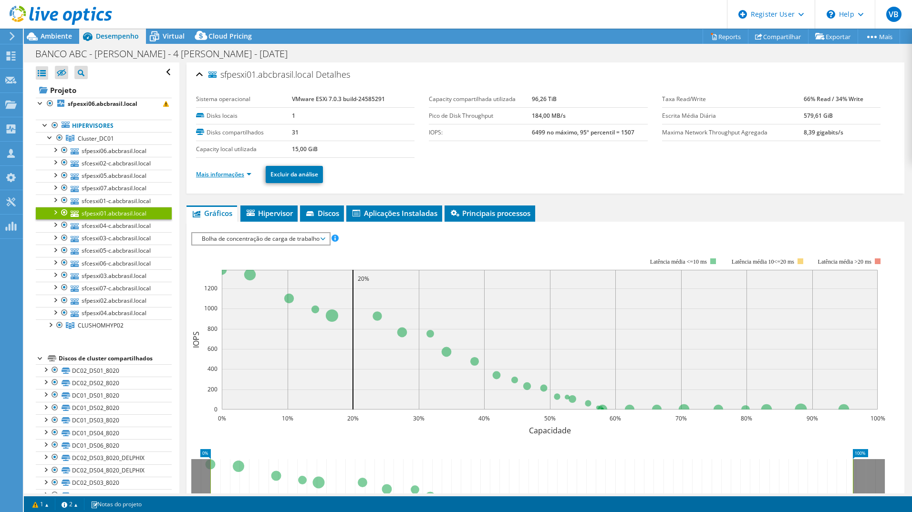
click at [234, 177] on link "Mais informações" at bounding box center [223, 174] width 55 height 8
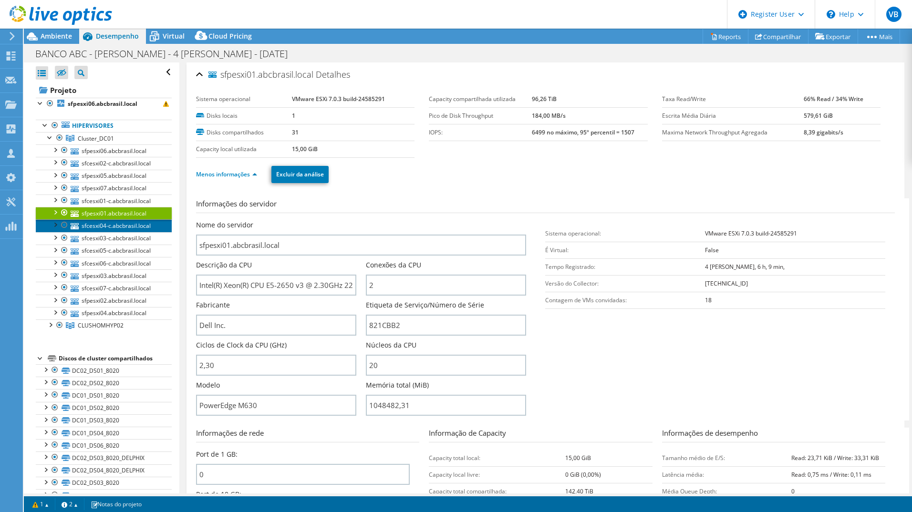
click at [127, 231] on link "sfcesxi04-c.abcbrasil.local" at bounding box center [104, 225] width 136 height 12
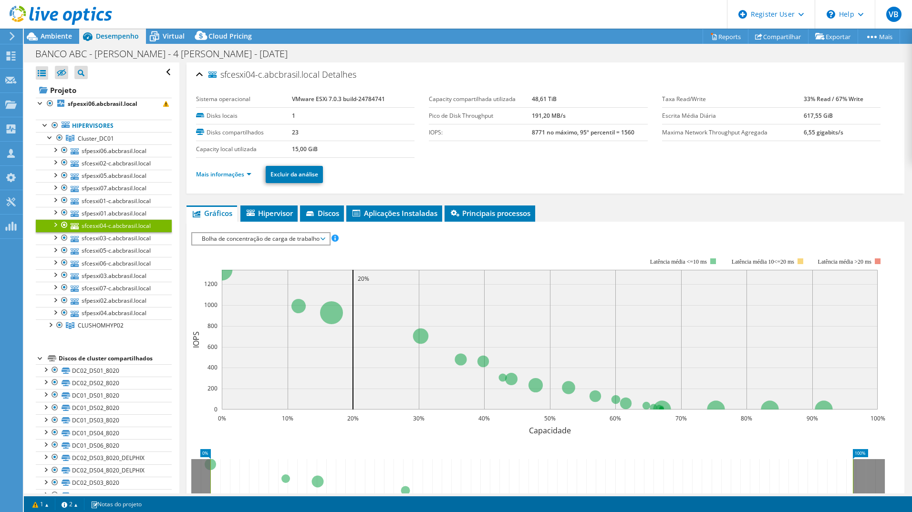
click at [242, 181] on ul "Mais informações Excluir da análise" at bounding box center [545, 174] width 699 height 20
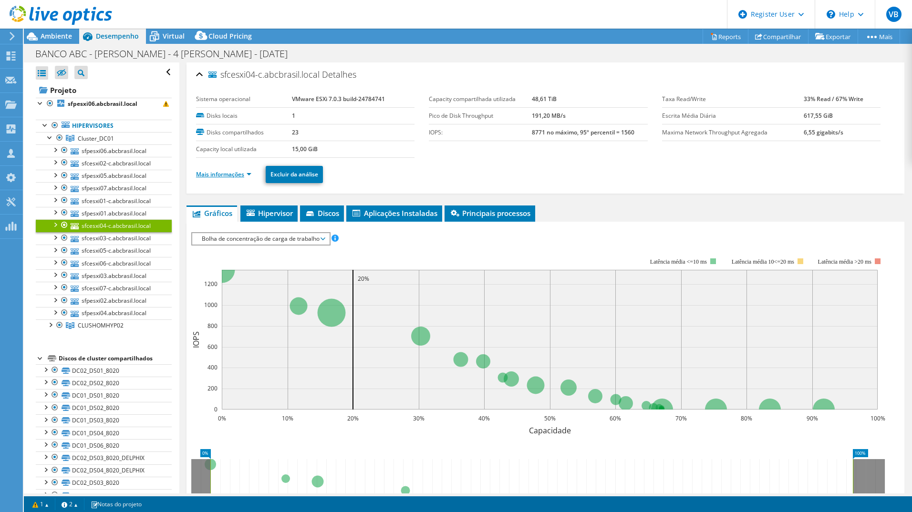
click at [243, 178] on link "Mais informações" at bounding box center [223, 174] width 55 height 8
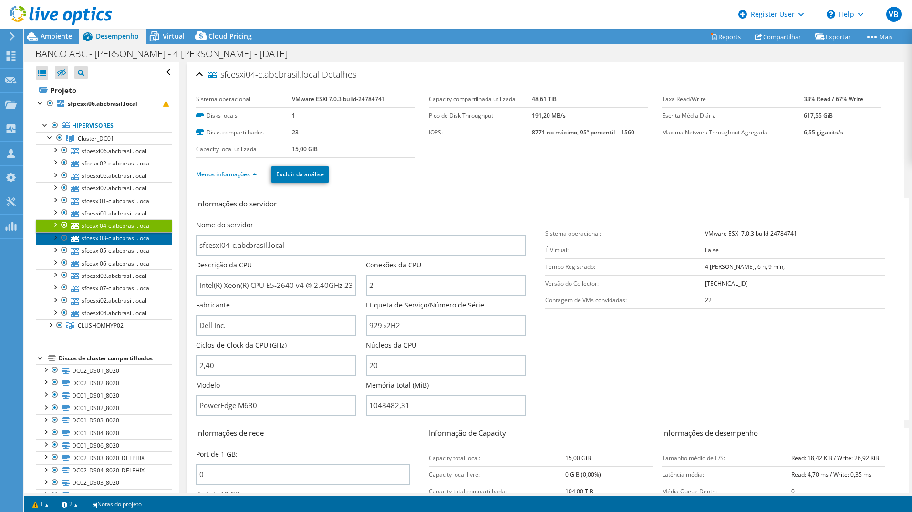
click at [138, 240] on link "sfcesxi03-c.abcbrasil.local" at bounding box center [104, 238] width 136 height 12
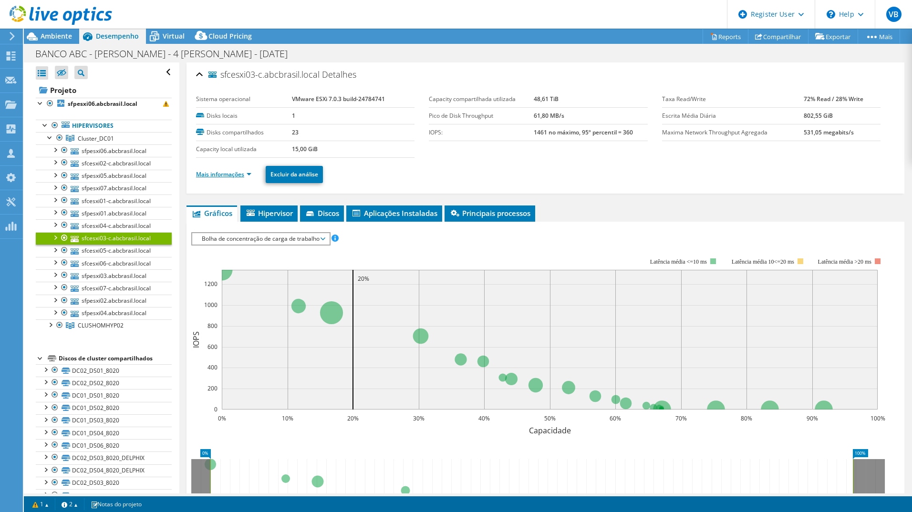
click at [250, 178] on li "Mais informações" at bounding box center [226, 174] width 61 height 10
click at [246, 176] on link "Mais informações" at bounding box center [223, 174] width 55 height 8
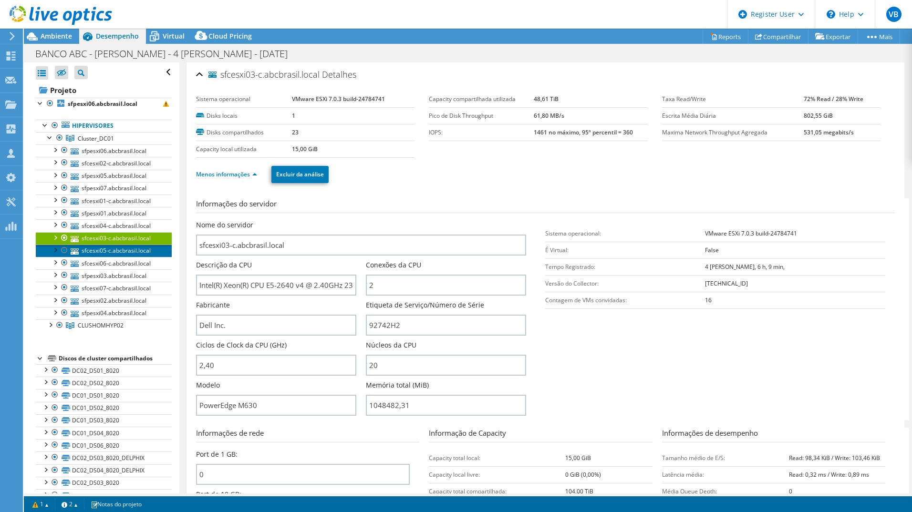
click at [128, 256] on link "sfcesxi05-c.abcbrasil.local" at bounding box center [104, 251] width 136 height 12
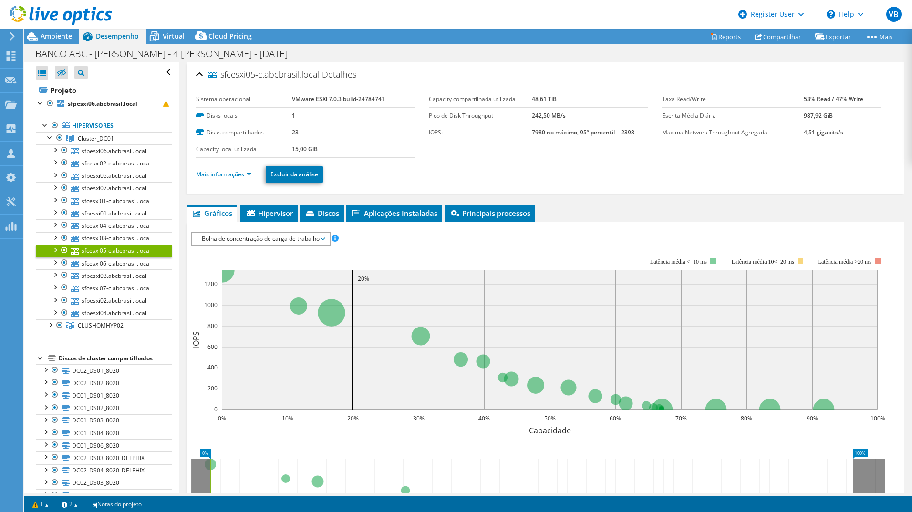
click at [250, 178] on li "Mais informações" at bounding box center [226, 174] width 61 height 10
click at [250, 175] on link "Mais informações" at bounding box center [223, 174] width 55 height 8
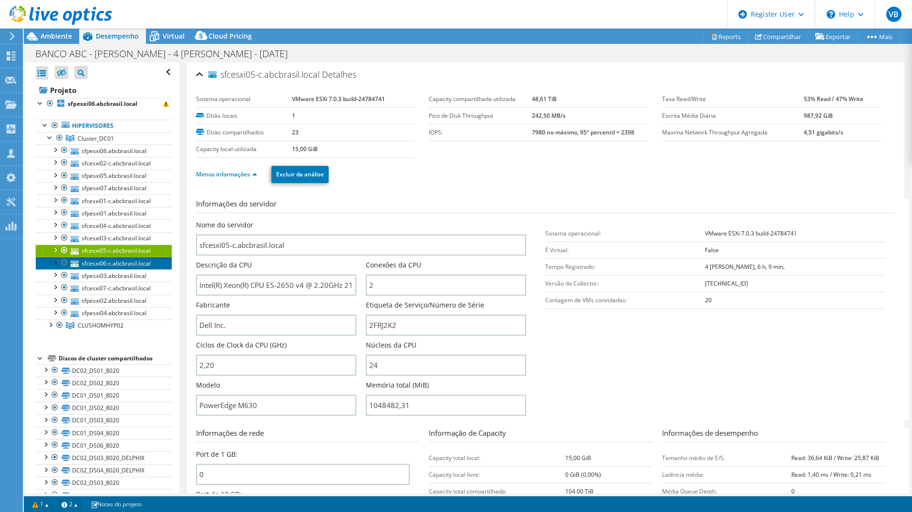
click at [143, 264] on link "sfcesxi06-c.abcbrasil.local" at bounding box center [104, 263] width 136 height 12
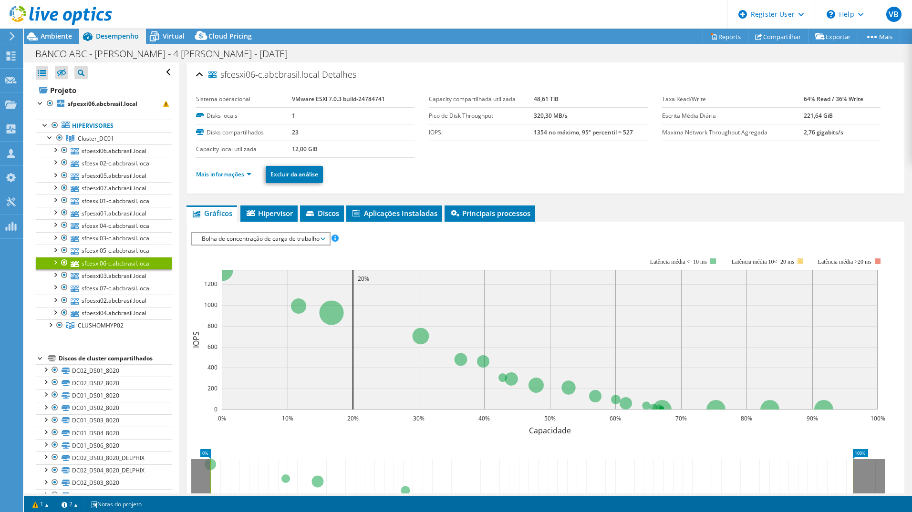
click at [250, 180] on ul "Mais informações Excluir da análise" at bounding box center [545, 174] width 699 height 20
click at [250, 176] on link "Mais informações" at bounding box center [223, 174] width 55 height 8
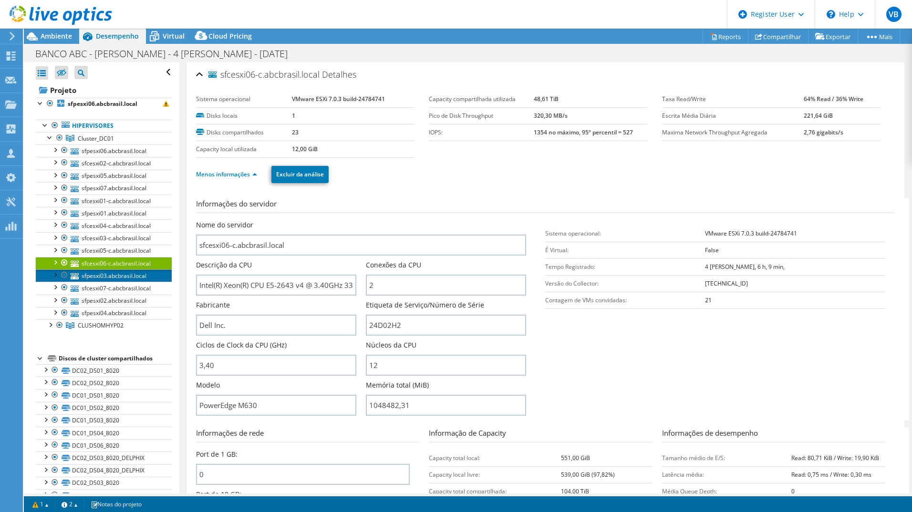
click at [128, 278] on link "sfpesxi03.abcbrasil.local" at bounding box center [104, 276] width 136 height 12
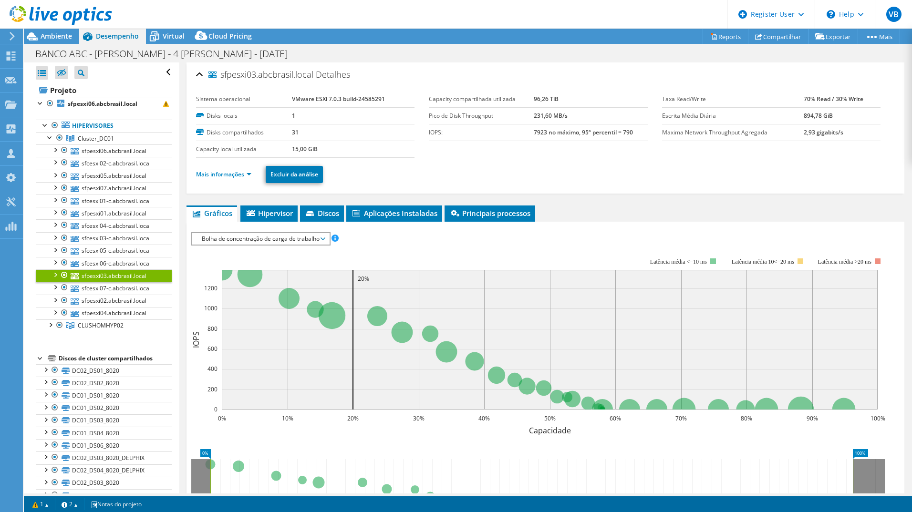
click at [252, 175] on li "Mais informações" at bounding box center [226, 174] width 61 height 10
click at [245, 174] on link "Mais informações" at bounding box center [223, 174] width 55 height 8
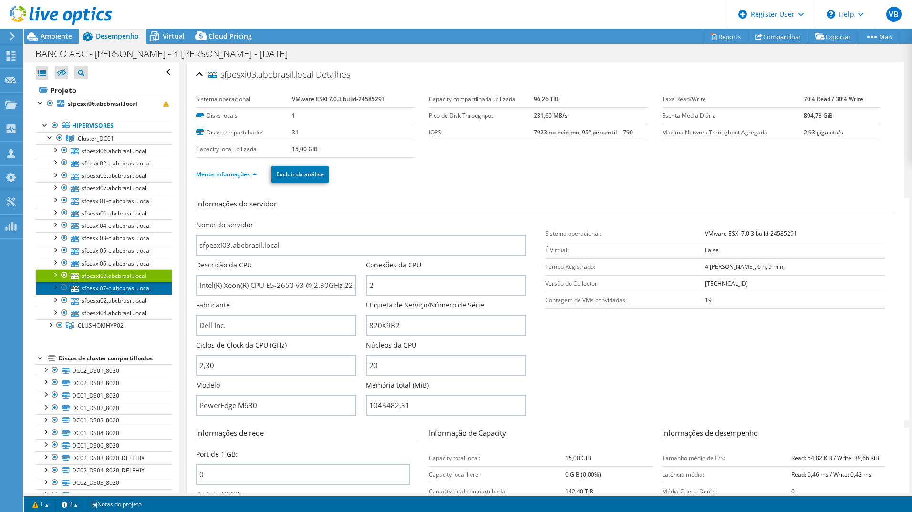
click at [133, 290] on link "sfcesxi07-c.abcbrasil.local" at bounding box center [104, 288] width 136 height 12
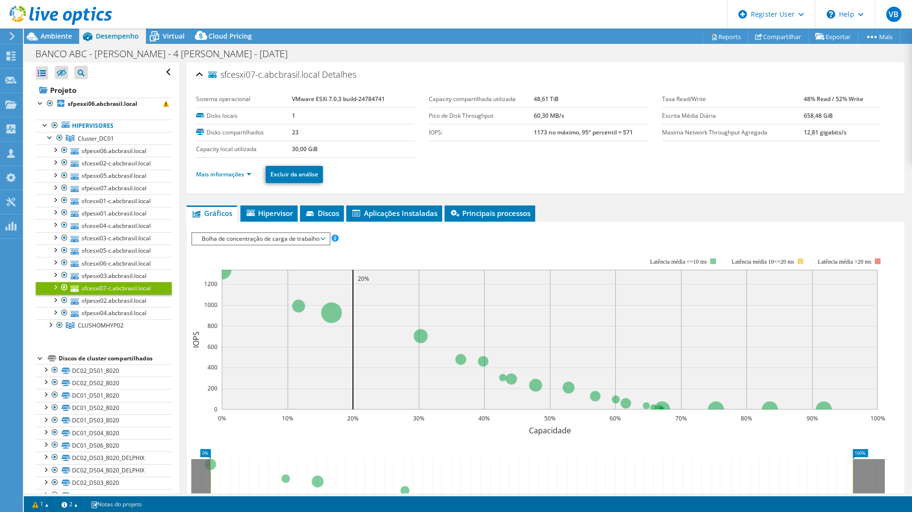
click at [245, 179] on li "Mais informações" at bounding box center [226, 174] width 61 height 10
click at [245, 176] on link "Mais informações" at bounding box center [223, 174] width 55 height 8
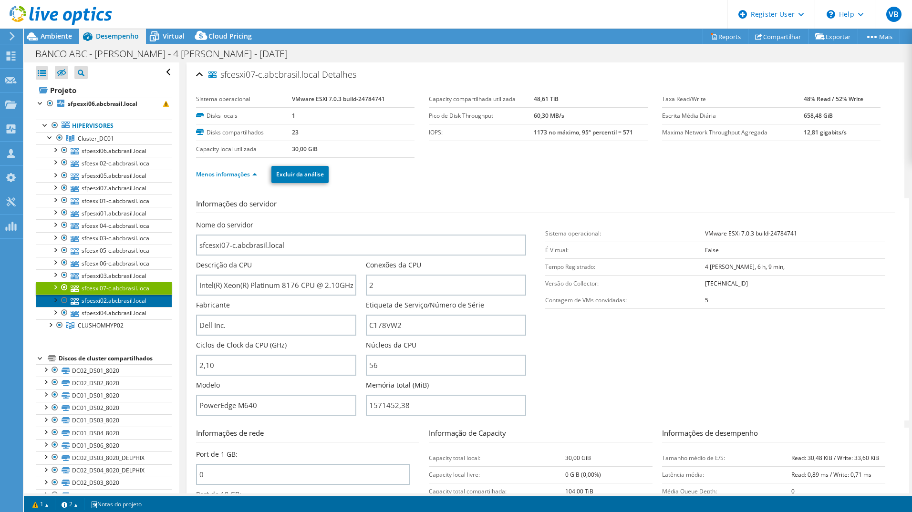
click at [118, 303] on link "sfpesxi02.abcbrasil.local" at bounding box center [104, 301] width 136 height 12
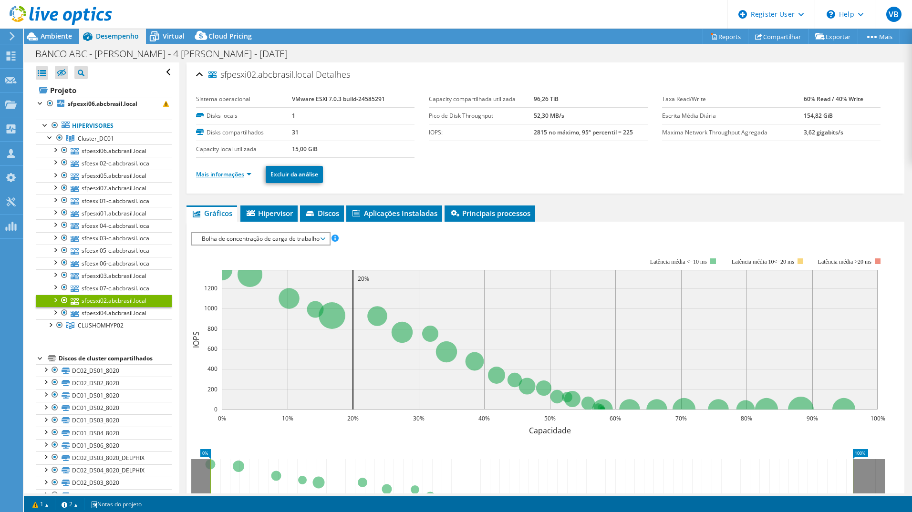
click at [245, 170] on link "Mais informações" at bounding box center [223, 174] width 55 height 8
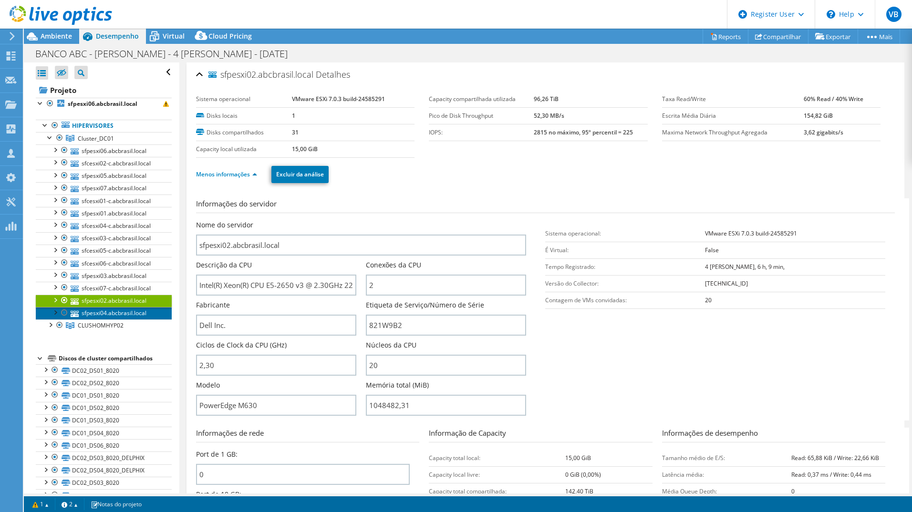
click at [141, 317] on link "sfpesxi04.abcbrasil.local" at bounding box center [104, 313] width 136 height 12
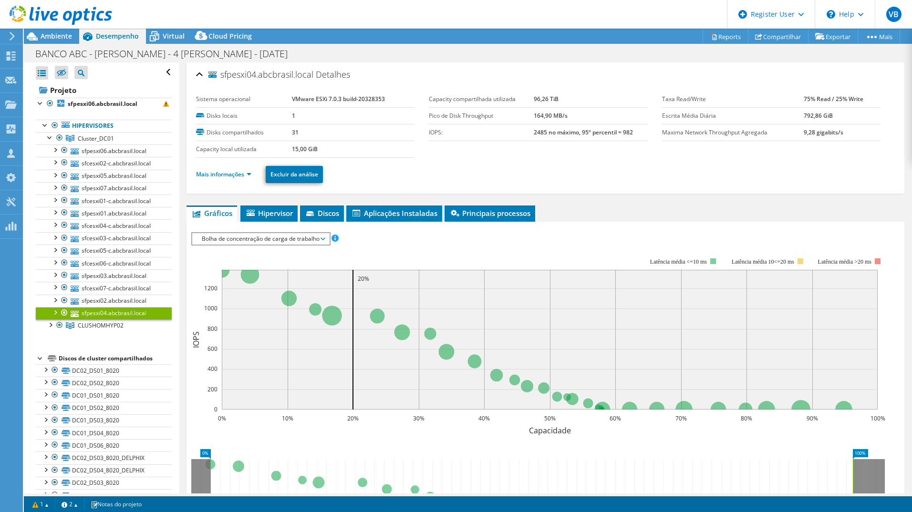
click at [252, 178] on li "Mais informações" at bounding box center [226, 174] width 61 height 10
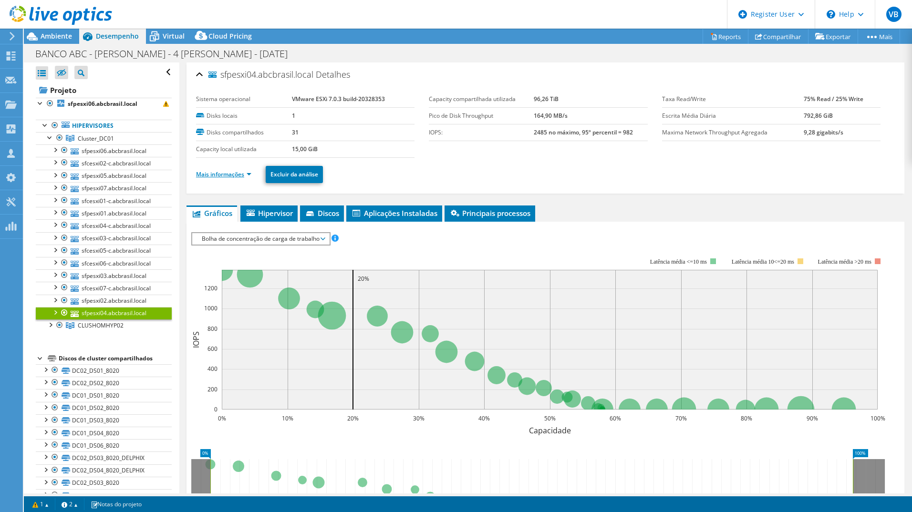
click at [250, 177] on link "Mais informações" at bounding box center [223, 174] width 55 height 8
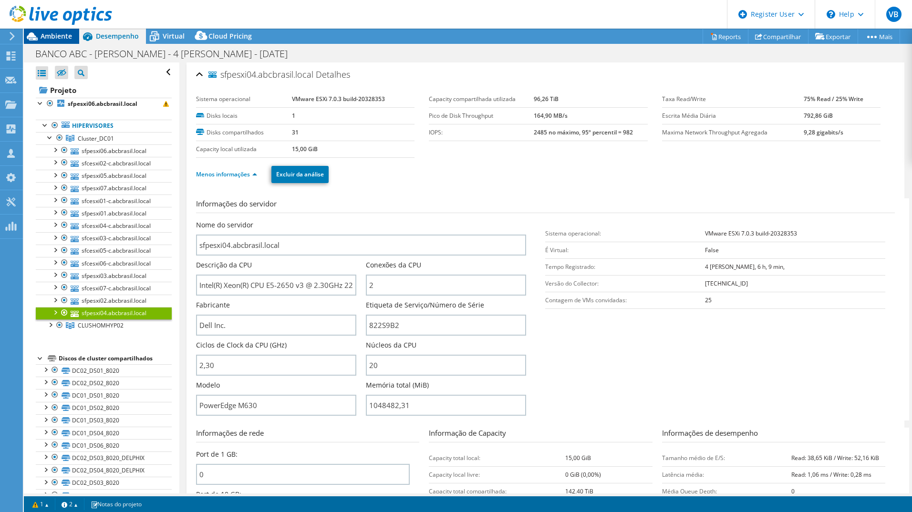
click at [71, 38] on span "Ambiente" at bounding box center [56, 35] width 31 height 9
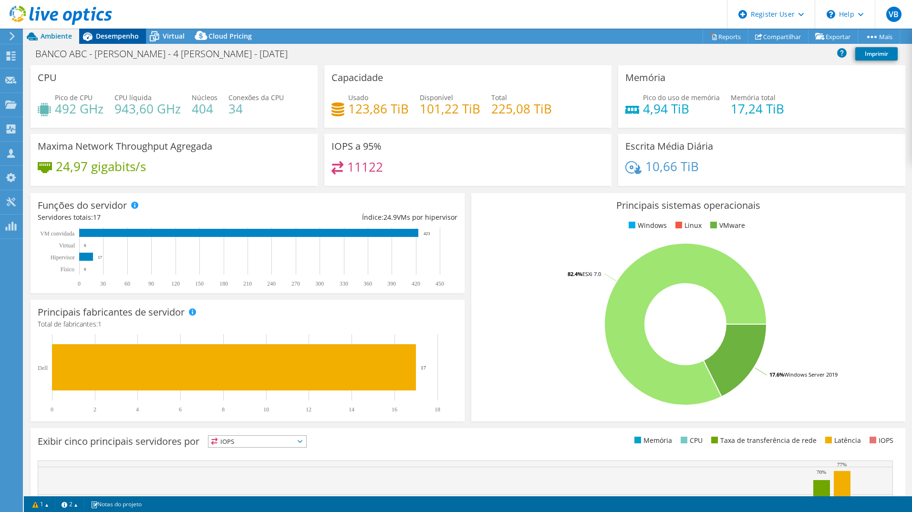
click at [124, 37] on span "Desempenho" at bounding box center [117, 35] width 43 height 9
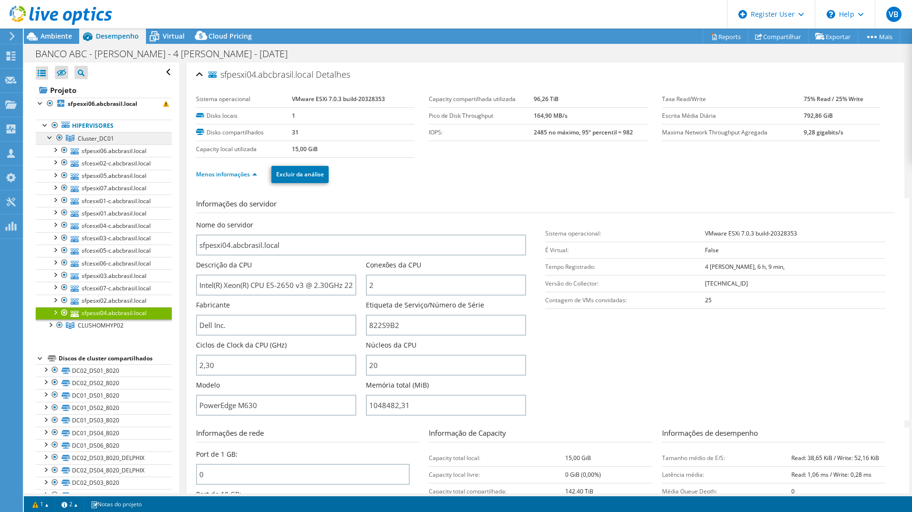
click at [115, 133] on link "Cluster_DC01" at bounding box center [104, 138] width 136 height 12
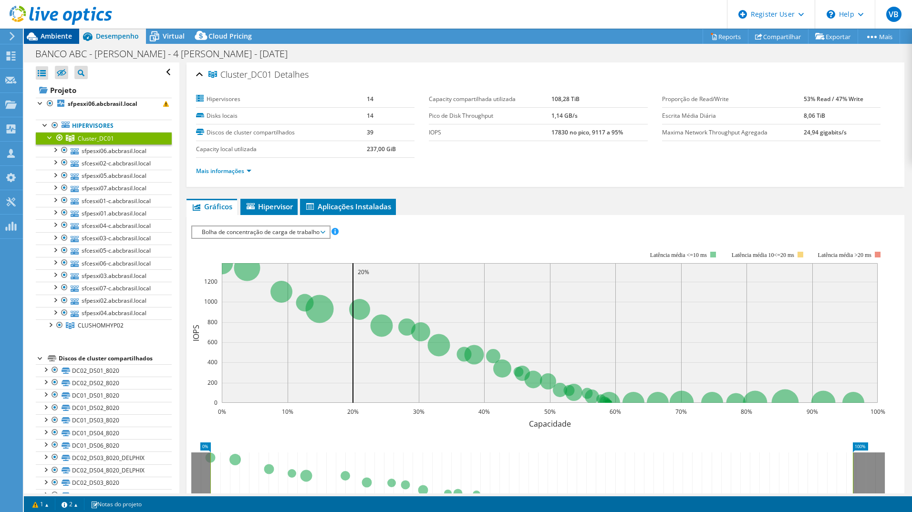
click at [63, 40] on span "Ambiente" at bounding box center [56, 35] width 31 height 9
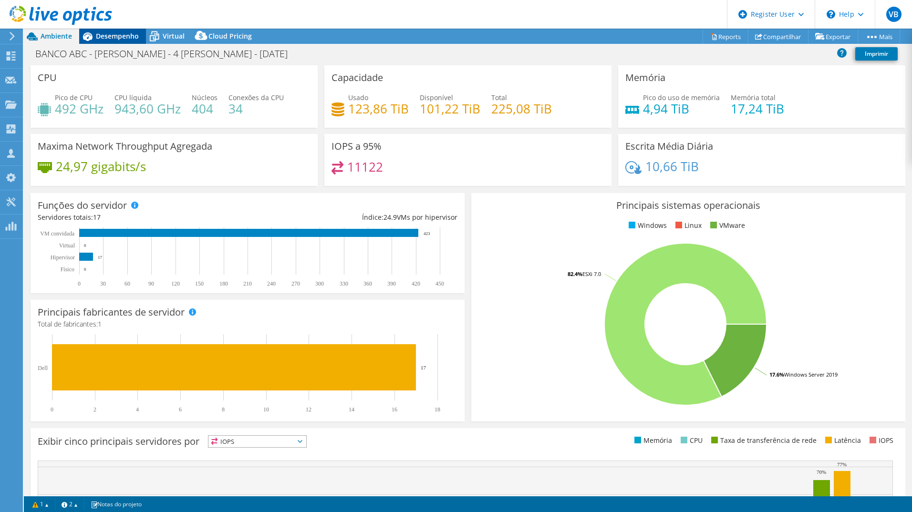
click at [130, 39] on span "Desempenho" at bounding box center [117, 35] width 43 height 9
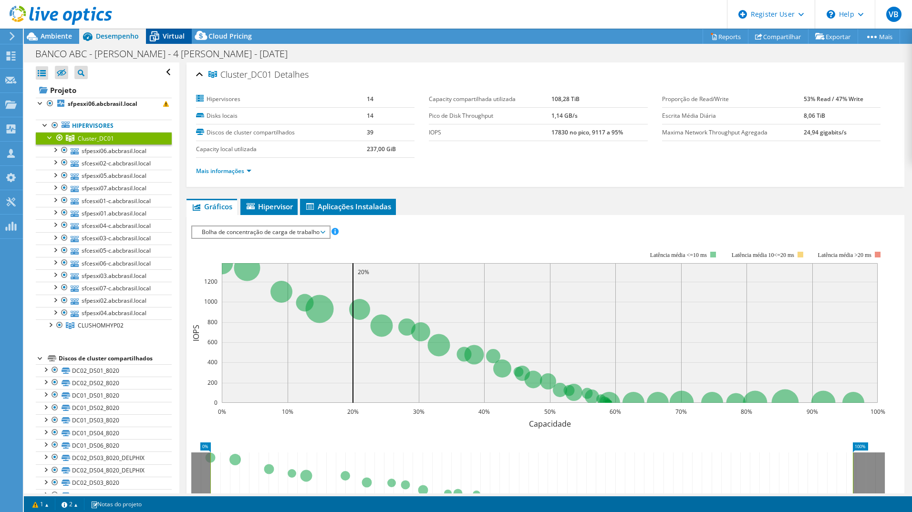
click at [163, 40] on span "Virtual" at bounding box center [174, 35] width 22 height 9
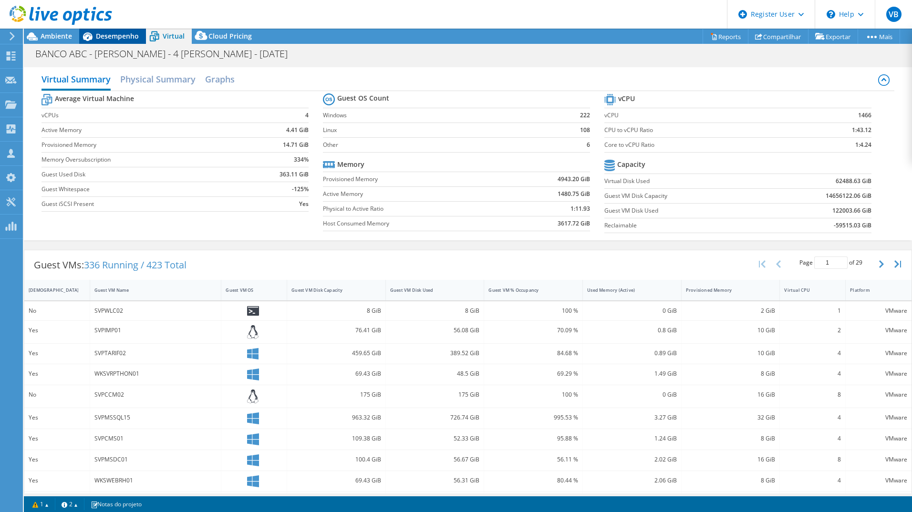
click at [135, 40] on span "Desempenho" at bounding box center [117, 35] width 43 height 9
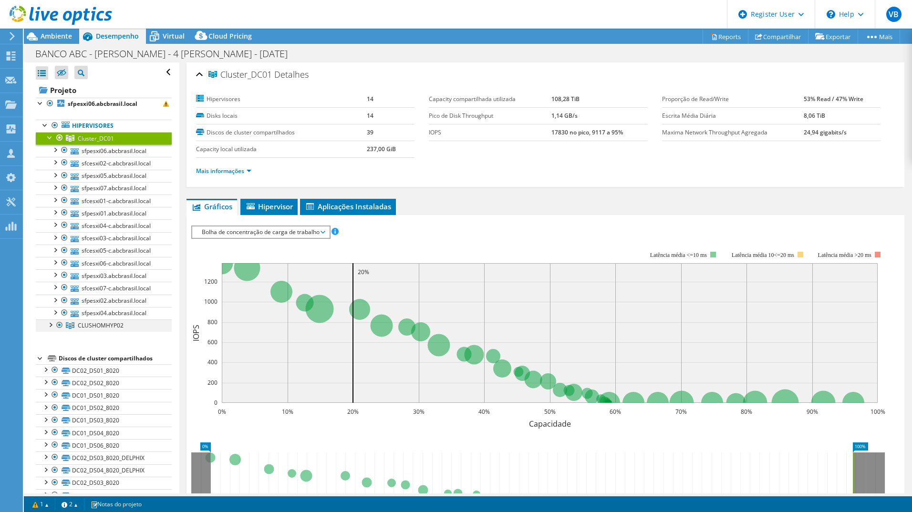
click at [58, 324] on div at bounding box center [60, 325] width 10 height 11
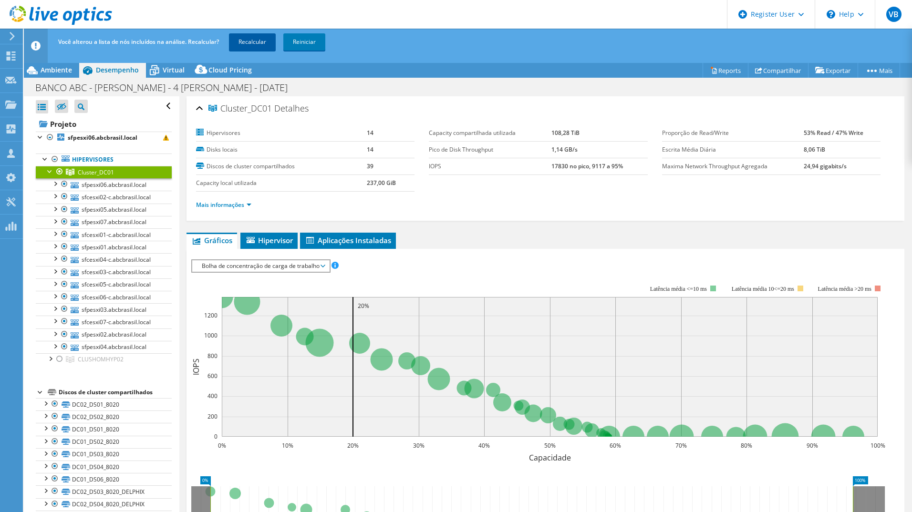
click at [266, 45] on link "Recalcular" at bounding box center [252, 41] width 47 height 17
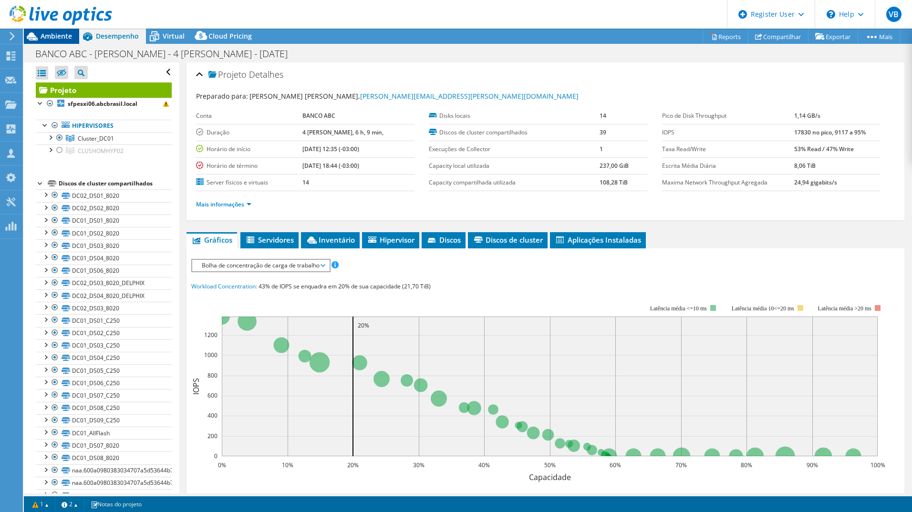
click at [56, 34] on span "Ambiente" at bounding box center [56, 35] width 31 height 9
